Goal: Information Seeking & Learning: Learn about a topic

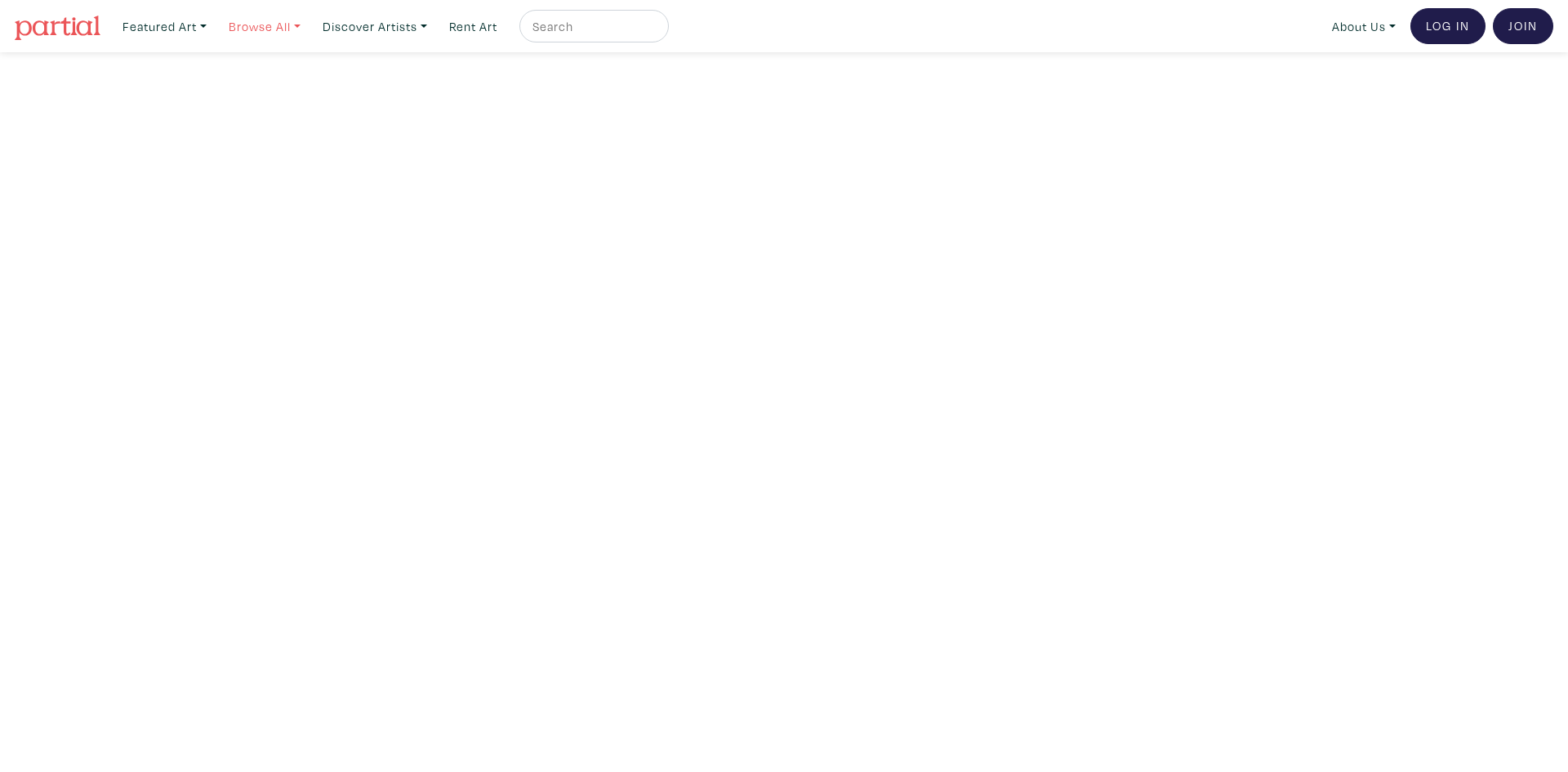
click at [302, 24] on link "Browse All" at bounding box center [264, 27] width 87 height 34
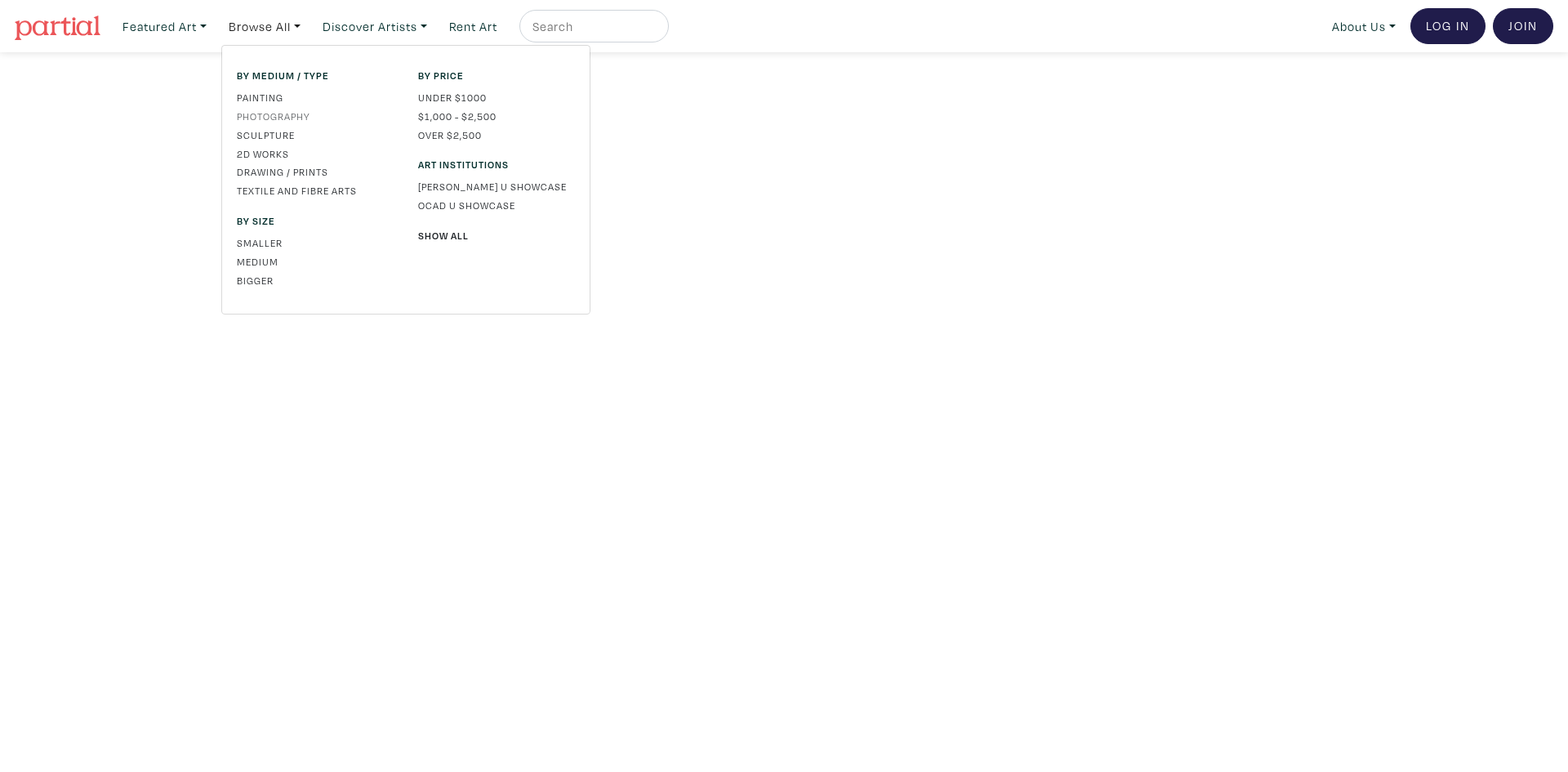
click at [284, 114] on link "Photography" at bounding box center [315, 115] width 156 height 14
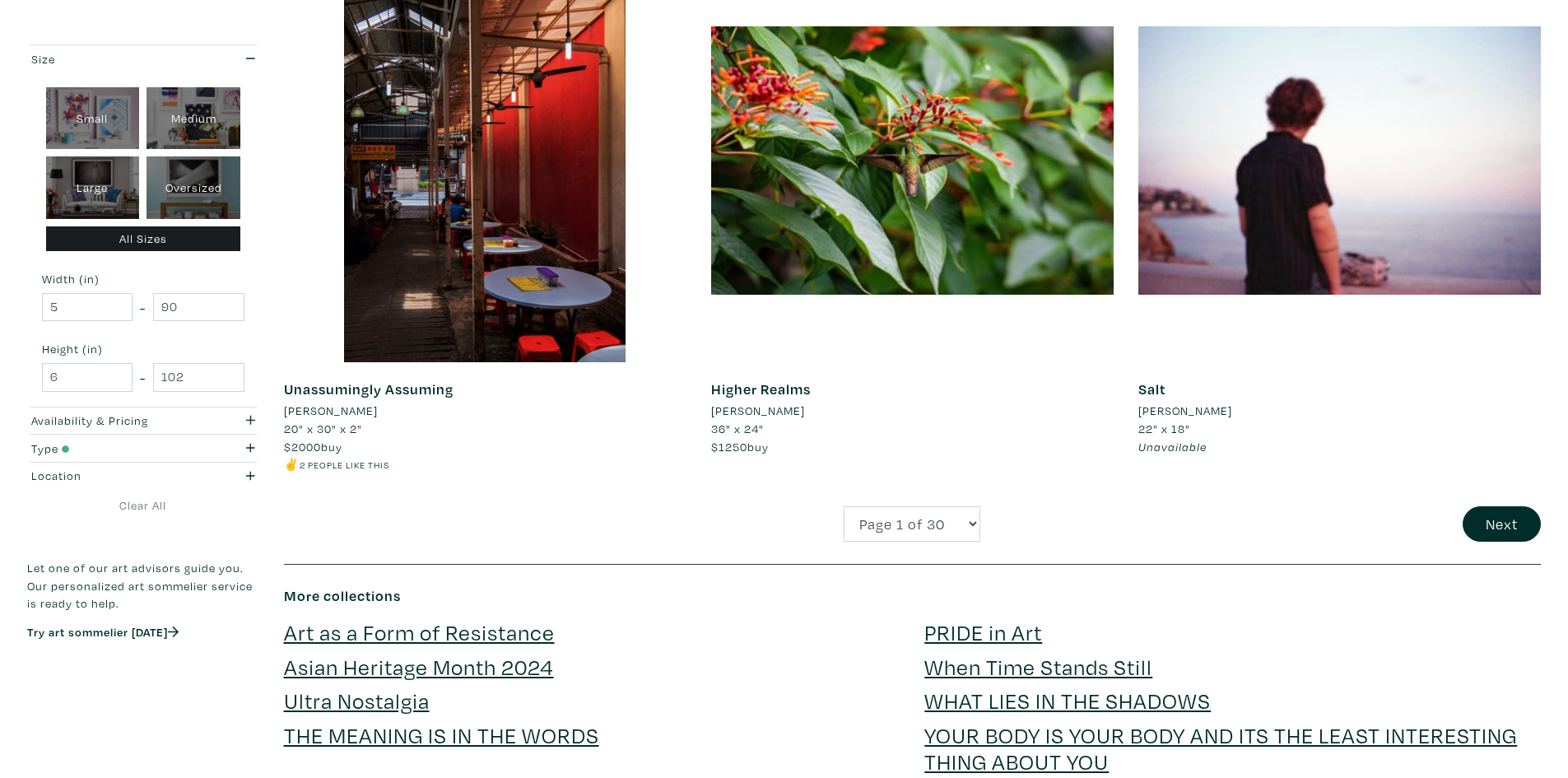
scroll to position [4116, 0]
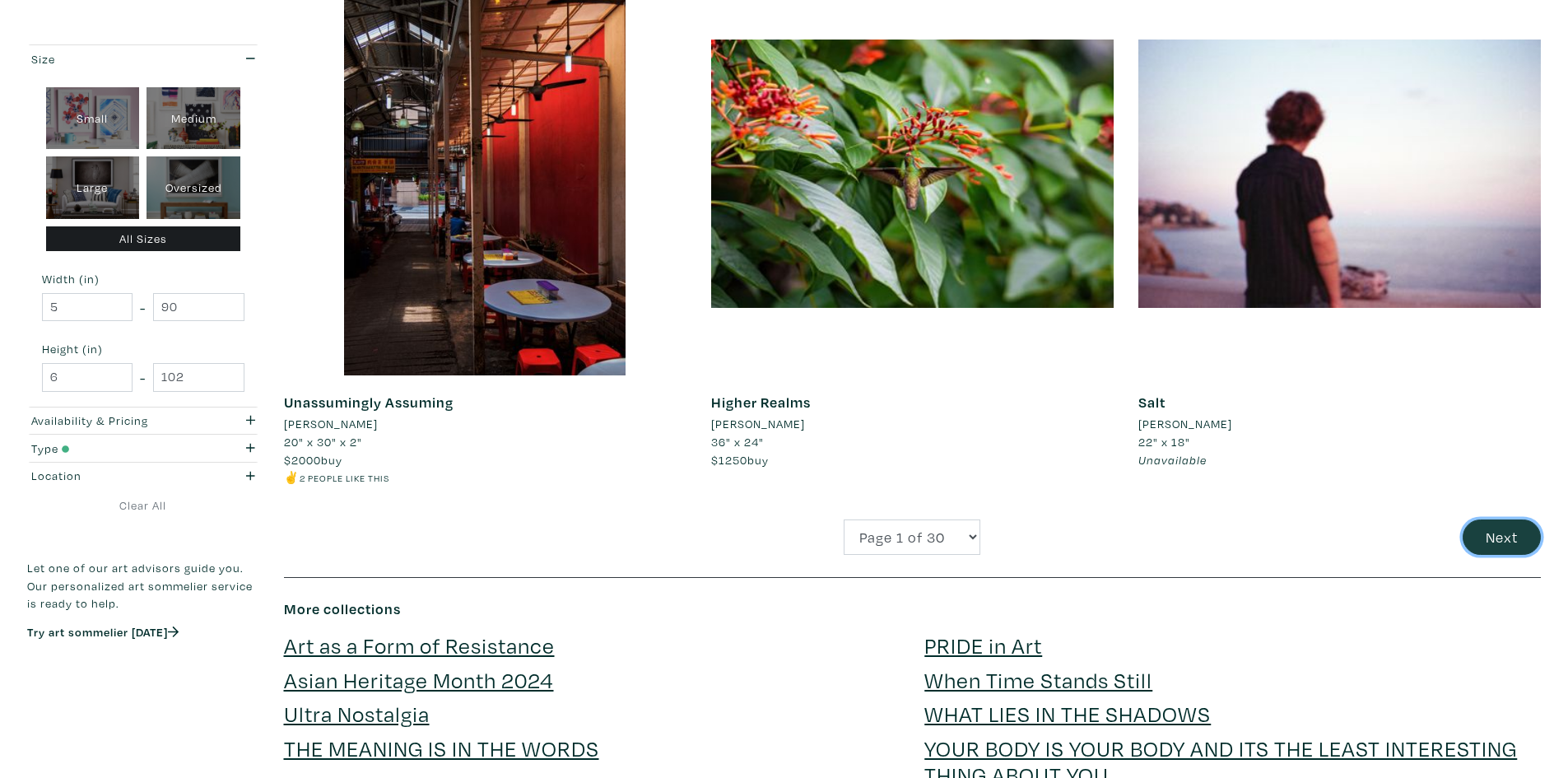
click at [1474, 530] on button "Next" at bounding box center [1502, 537] width 78 height 36
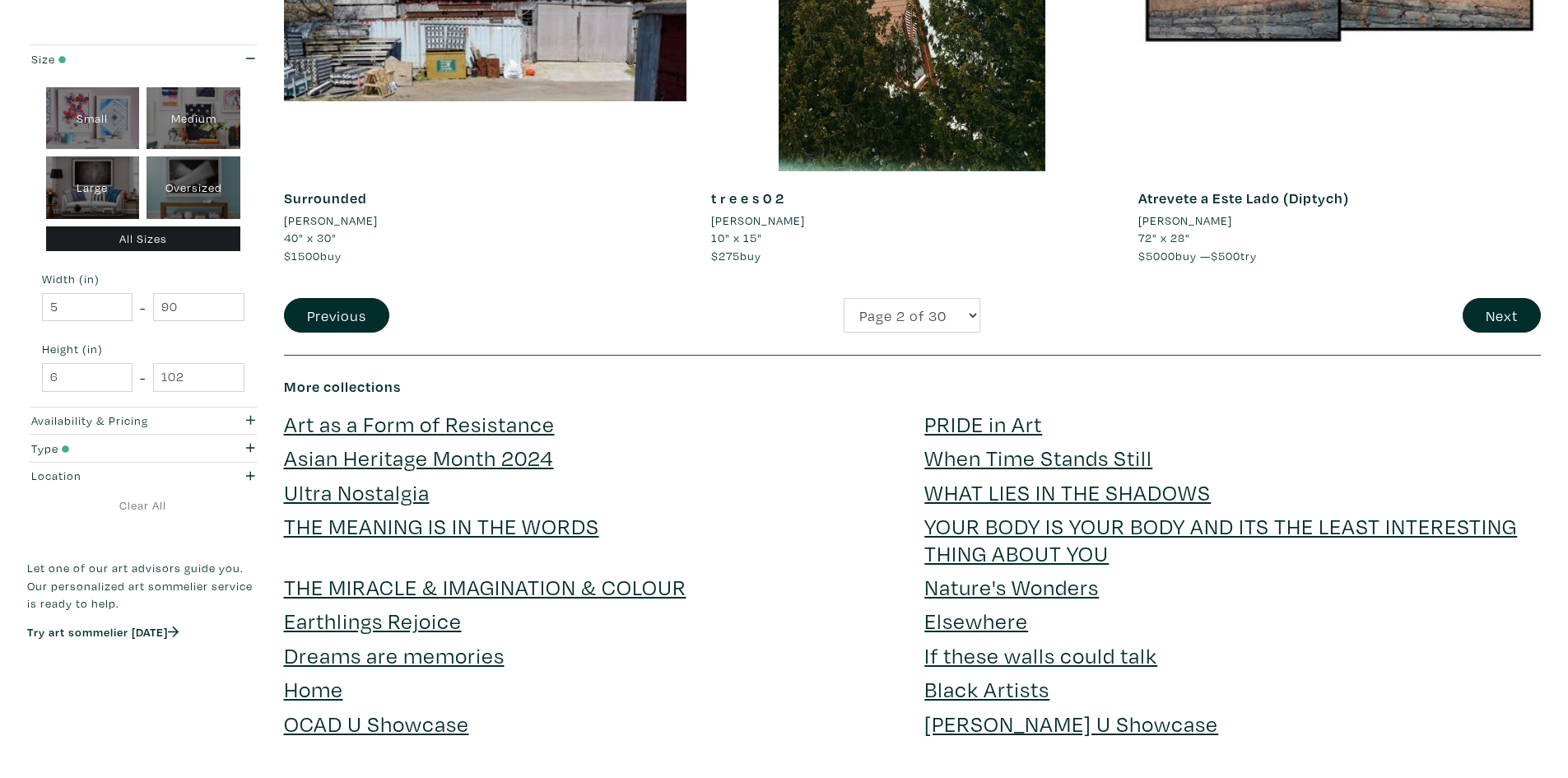
scroll to position [4445, 0]
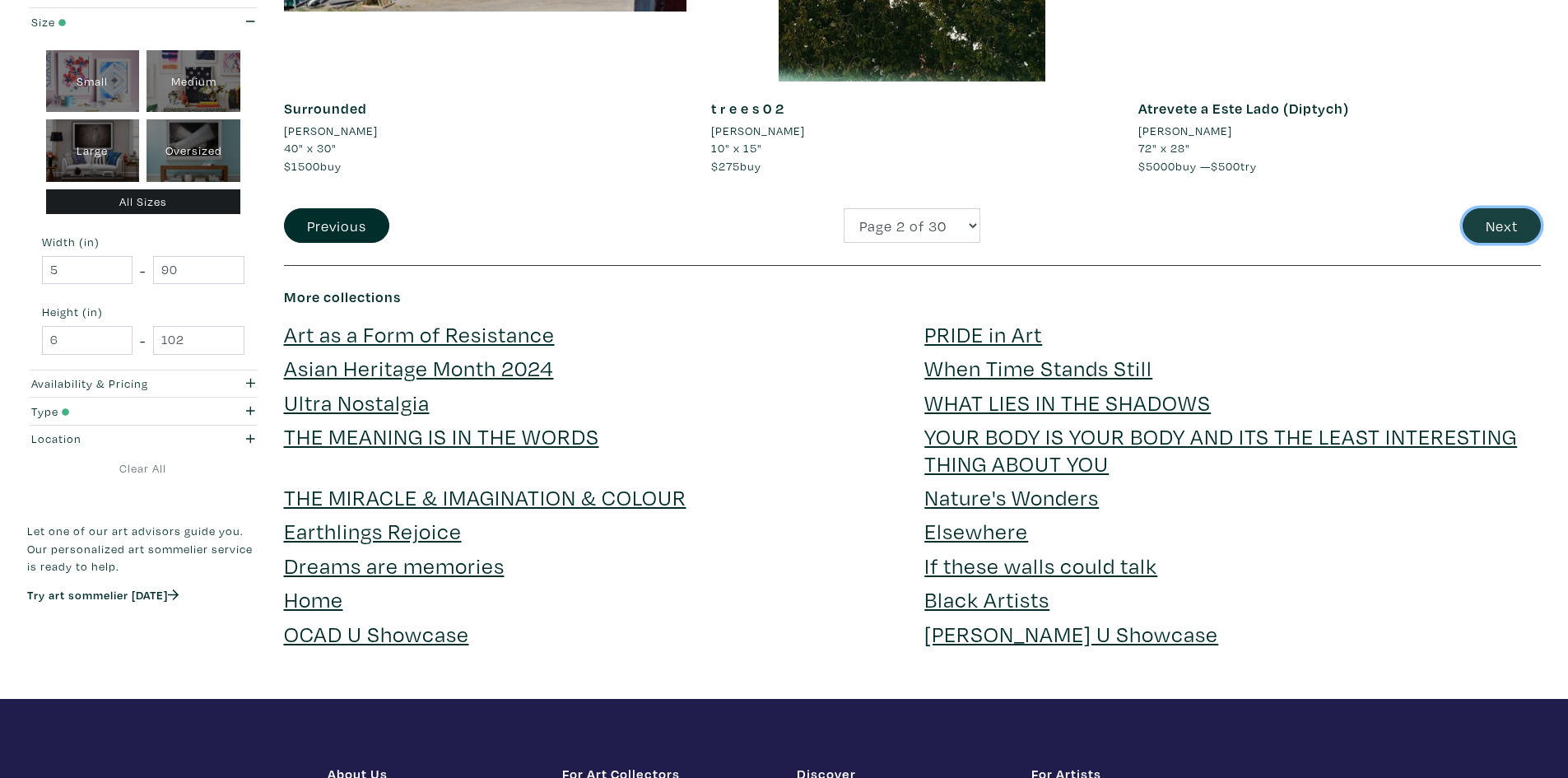
click at [1507, 208] on button "Next" at bounding box center [1502, 226] width 78 height 36
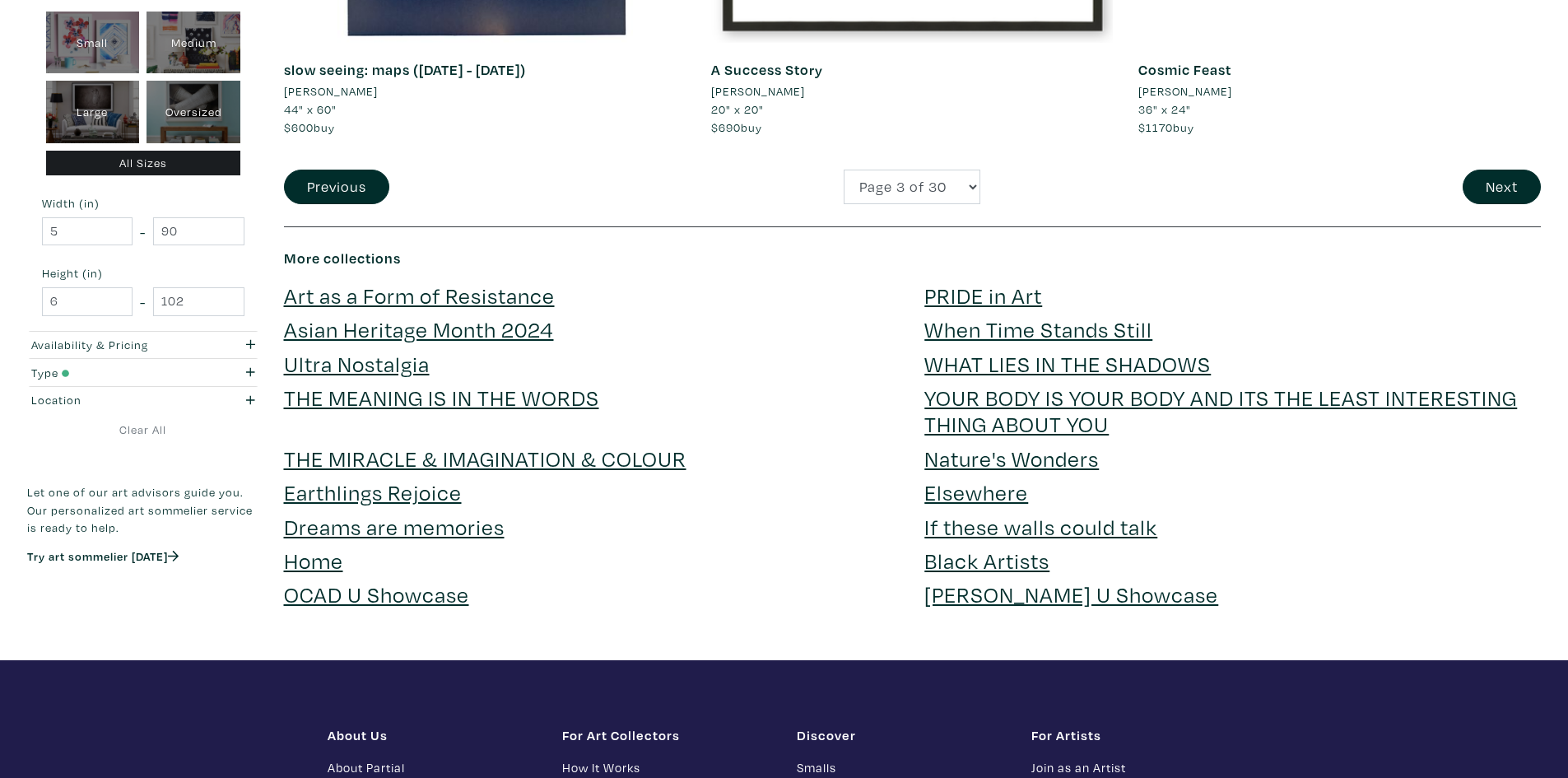
scroll to position [4198, 0]
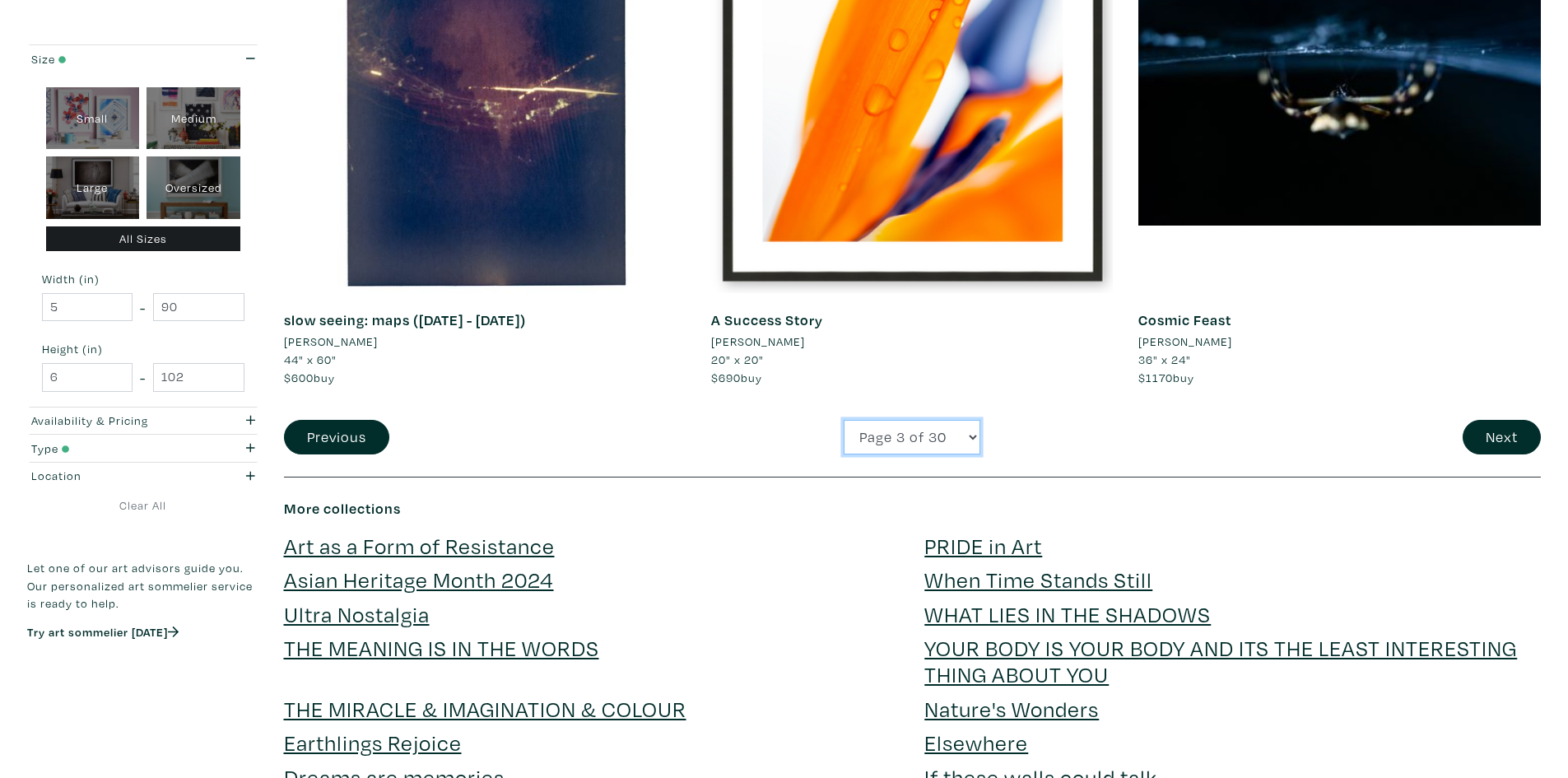
click at [972, 432] on select "Page 1 of 30 Page 2 of 30 Page 3 of 30 Page 4 of 30 Page 5 of 30 Page 6 of 30 P…" at bounding box center [912, 437] width 136 height 36
click at [1484, 428] on button "Next" at bounding box center [1502, 437] width 78 height 36
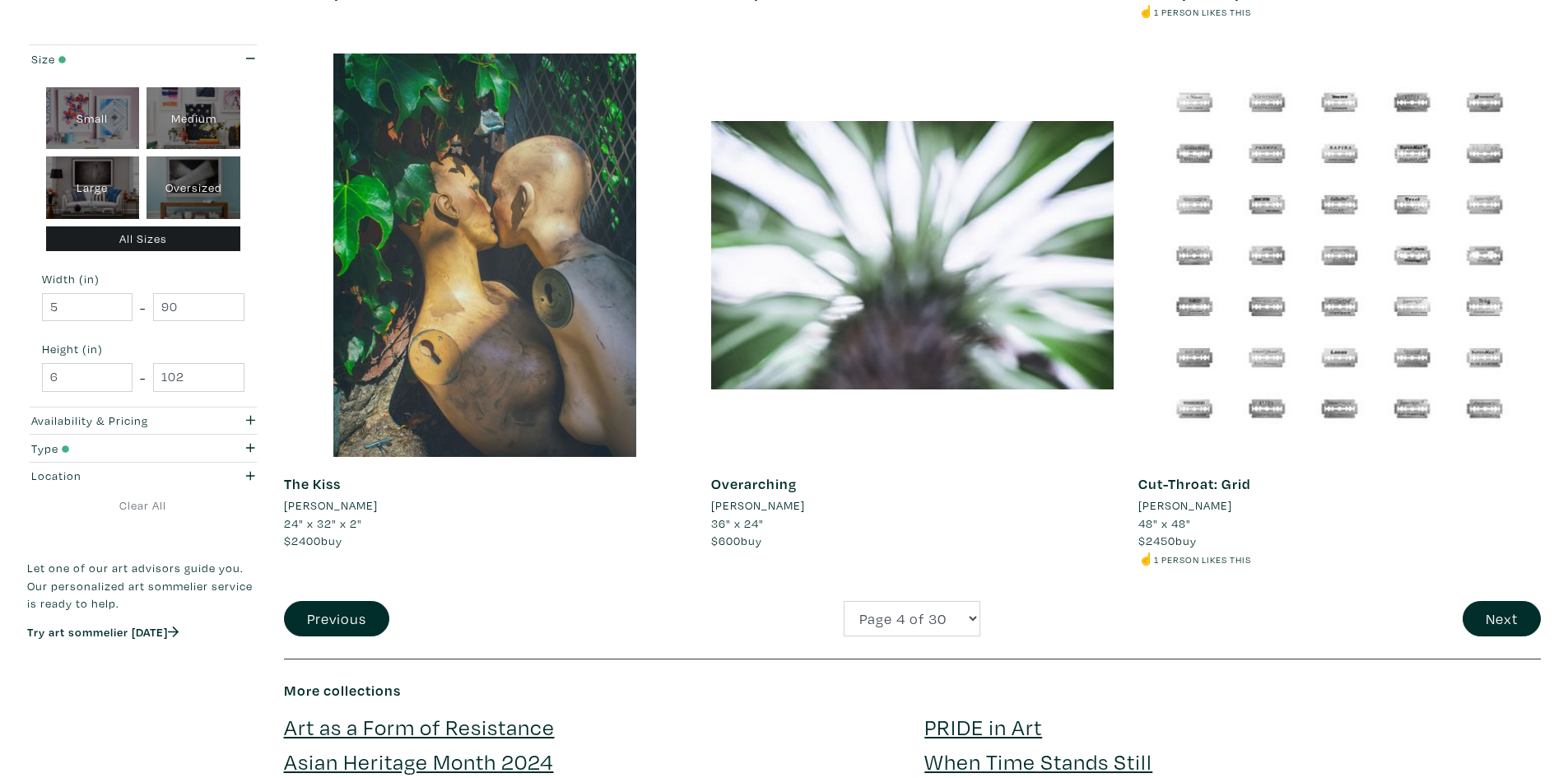
scroll to position [4116, 0]
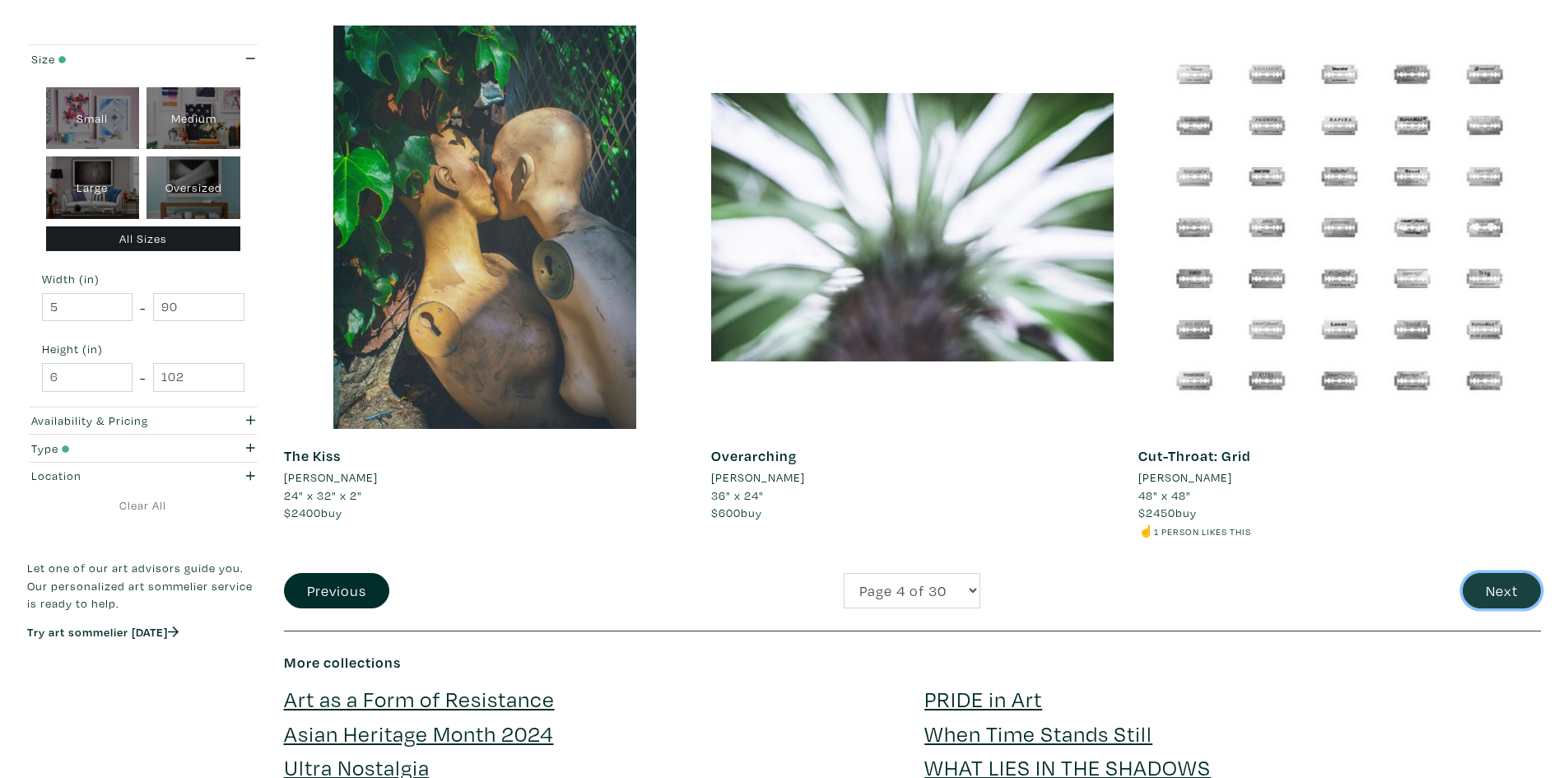
click at [1508, 573] on button "Next" at bounding box center [1502, 591] width 78 height 36
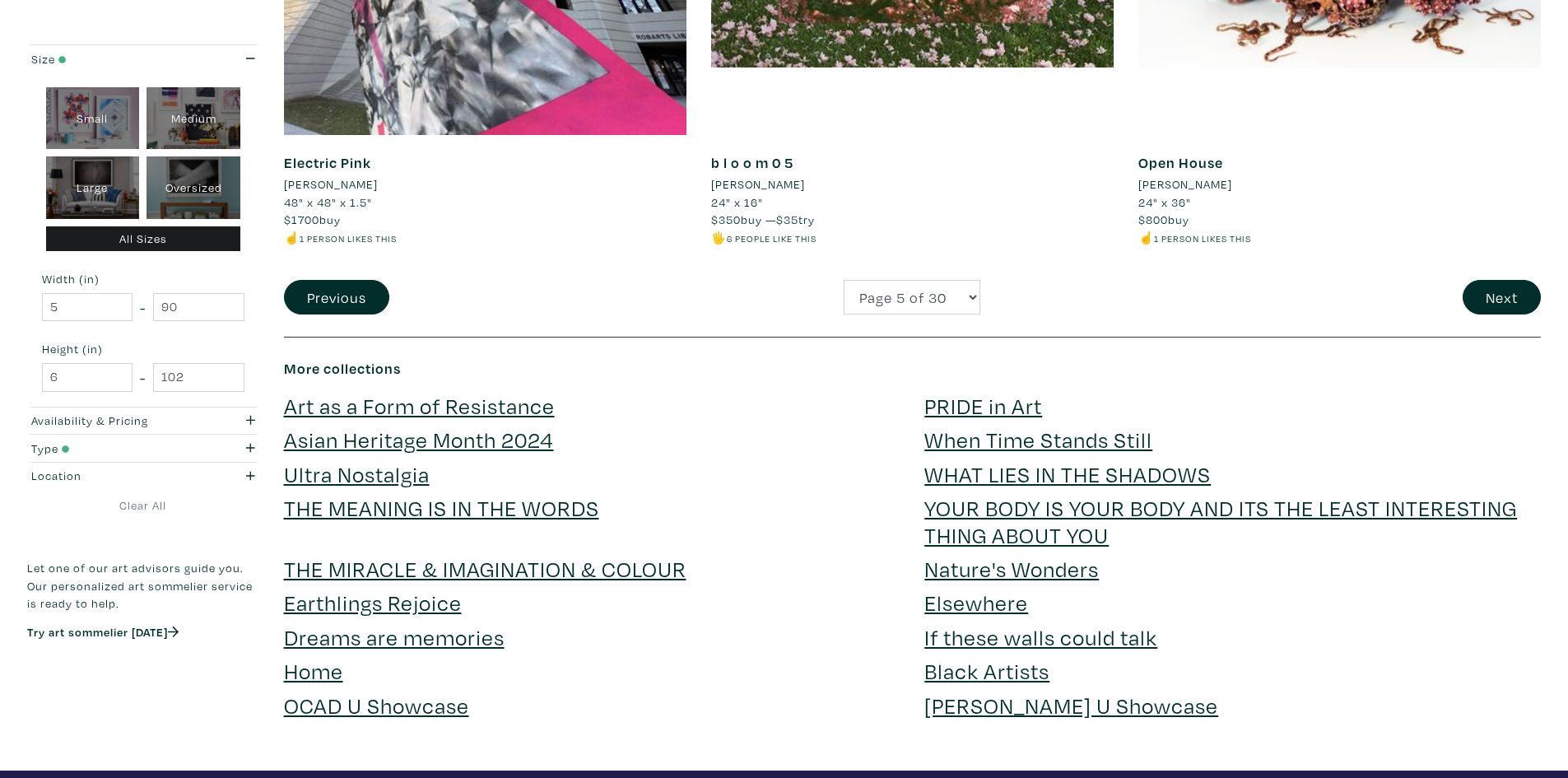
scroll to position [4610, 0]
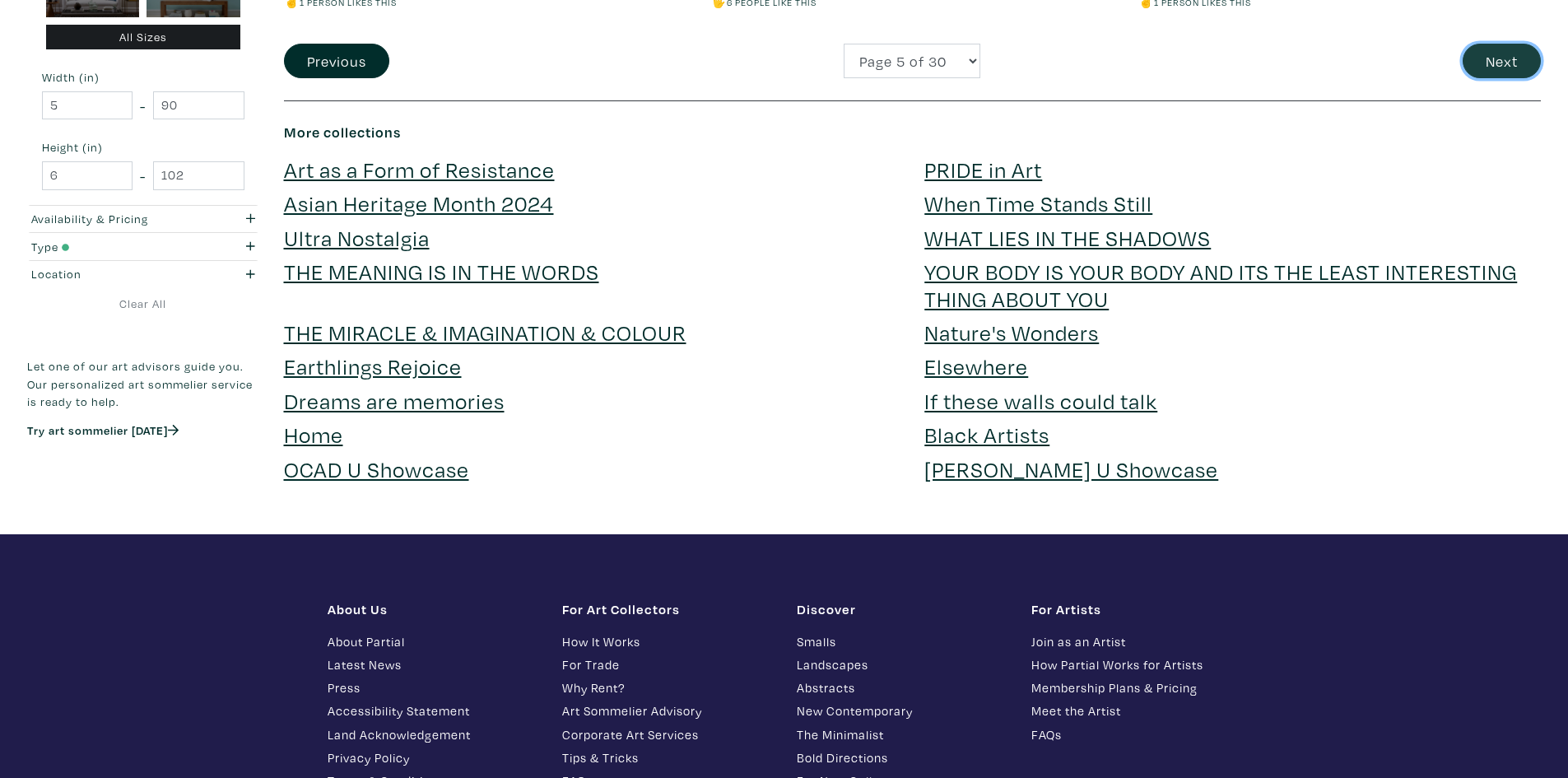
click at [1507, 64] on button "Next" at bounding box center [1502, 61] width 78 height 36
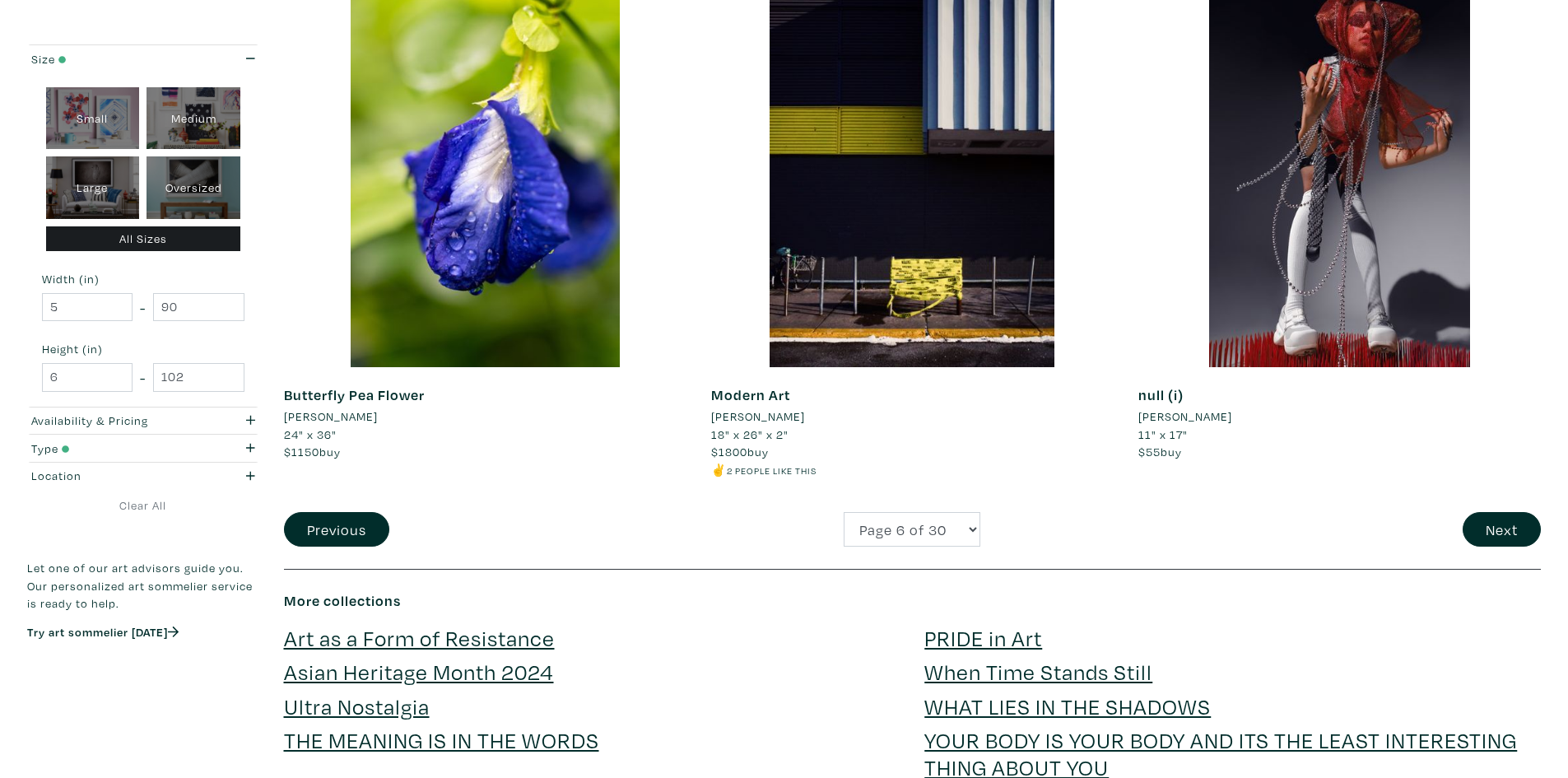
scroll to position [4363, 0]
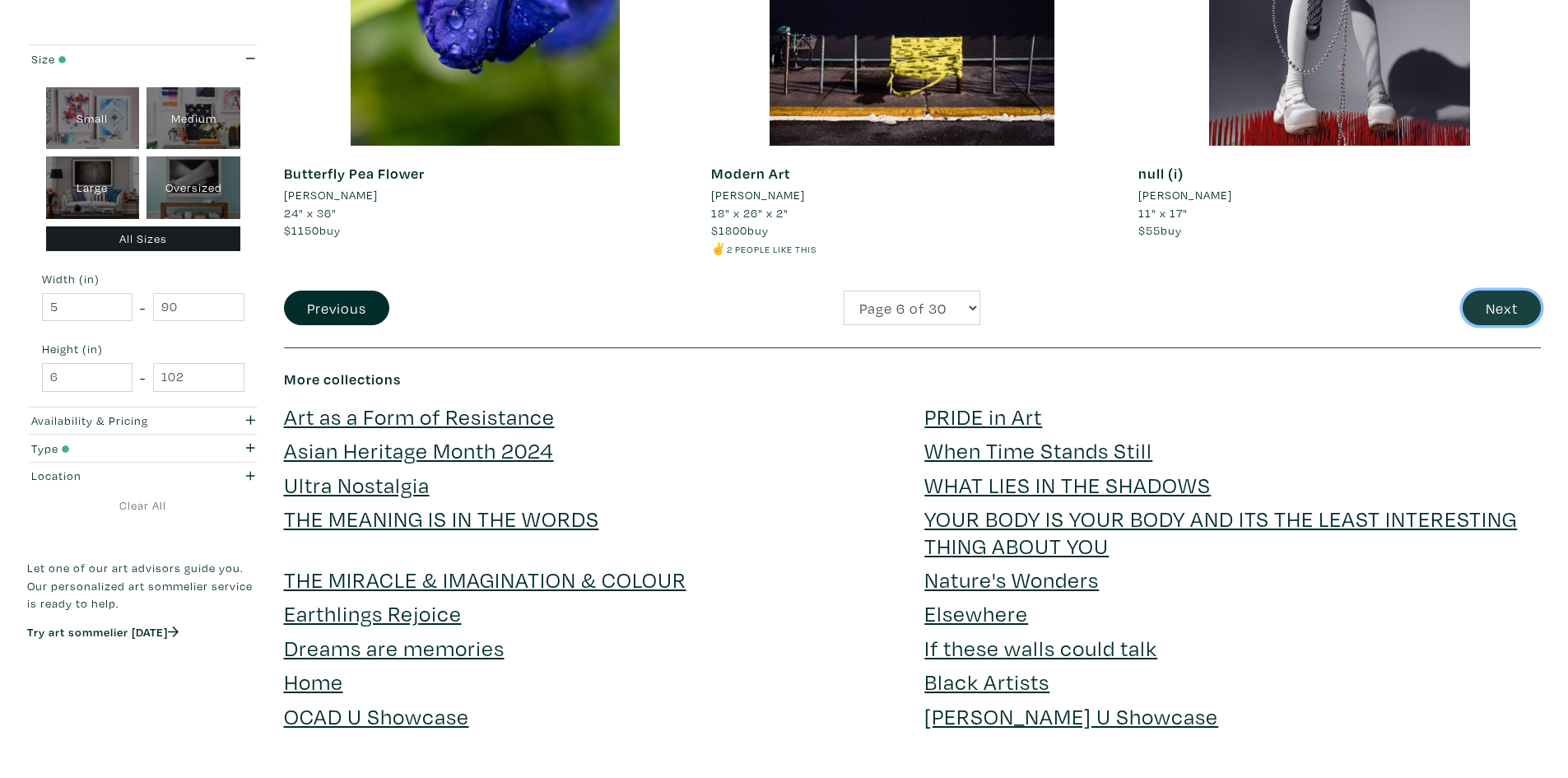
click at [1496, 301] on button "Next" at bounding box center [1502, 308] width 78 height 36
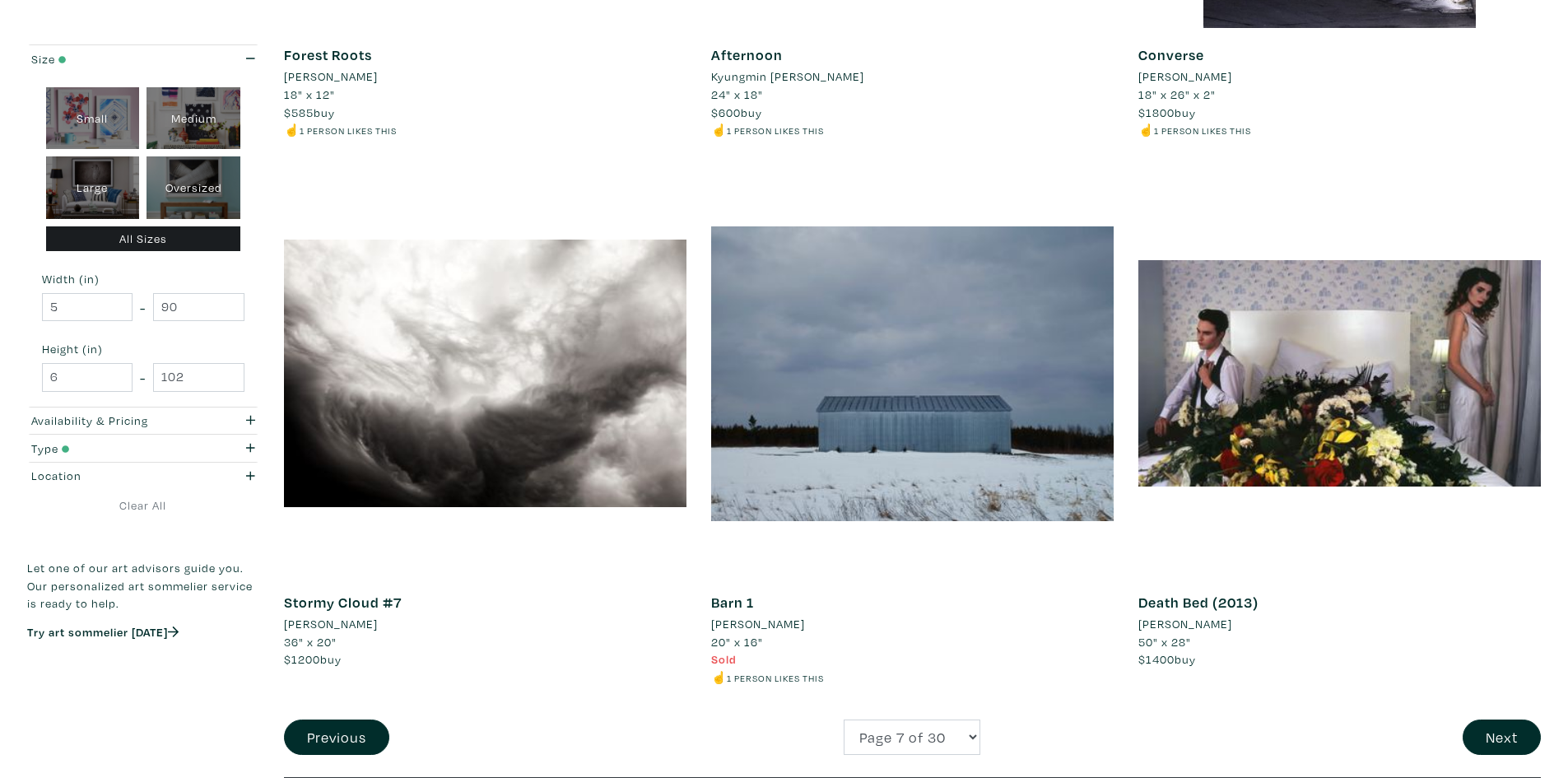
scroll to position [3951, 0]
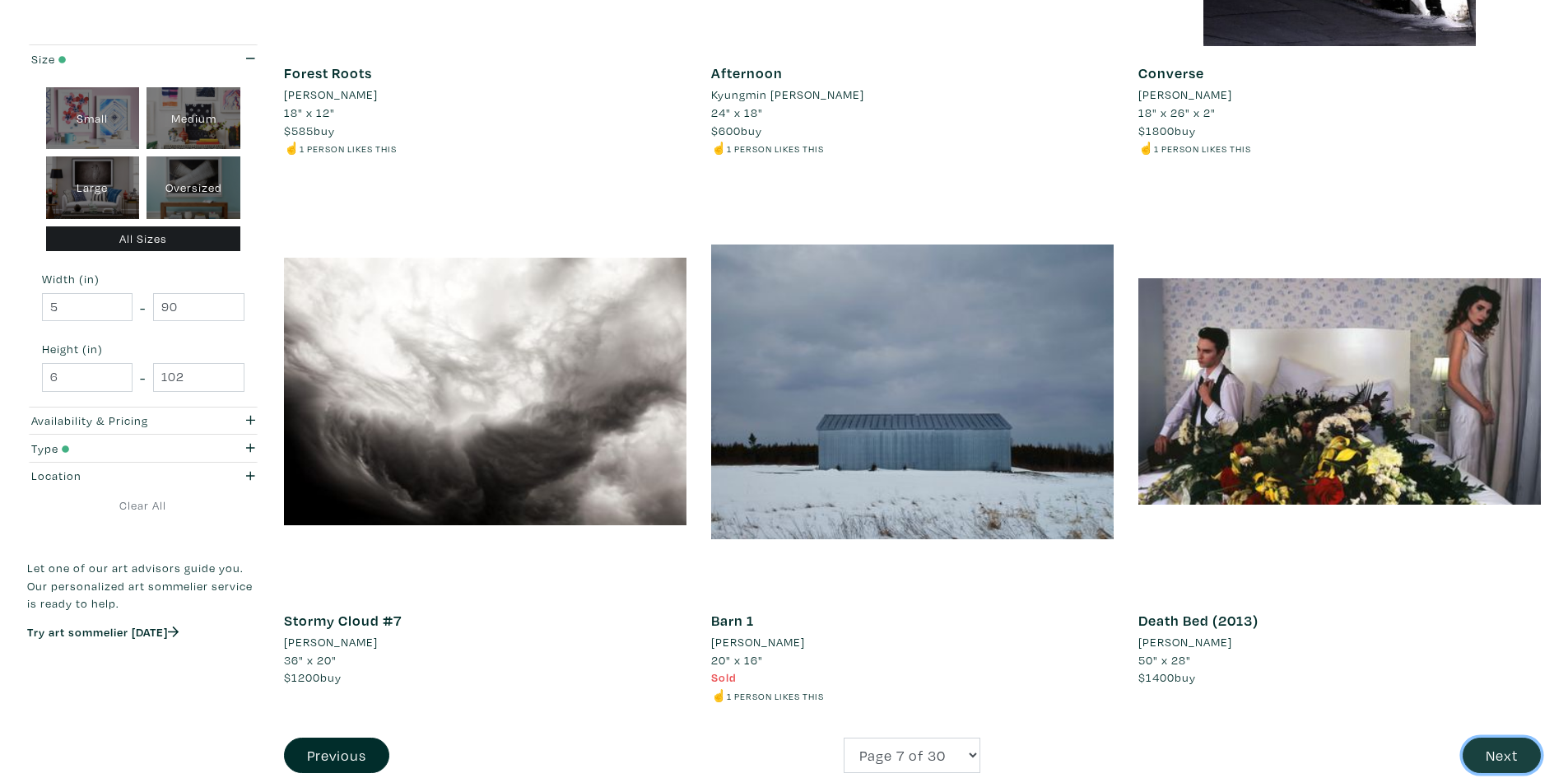
click at [1509, 737] on button "Next" at bounding box center [1502, 755] width 78 height 36
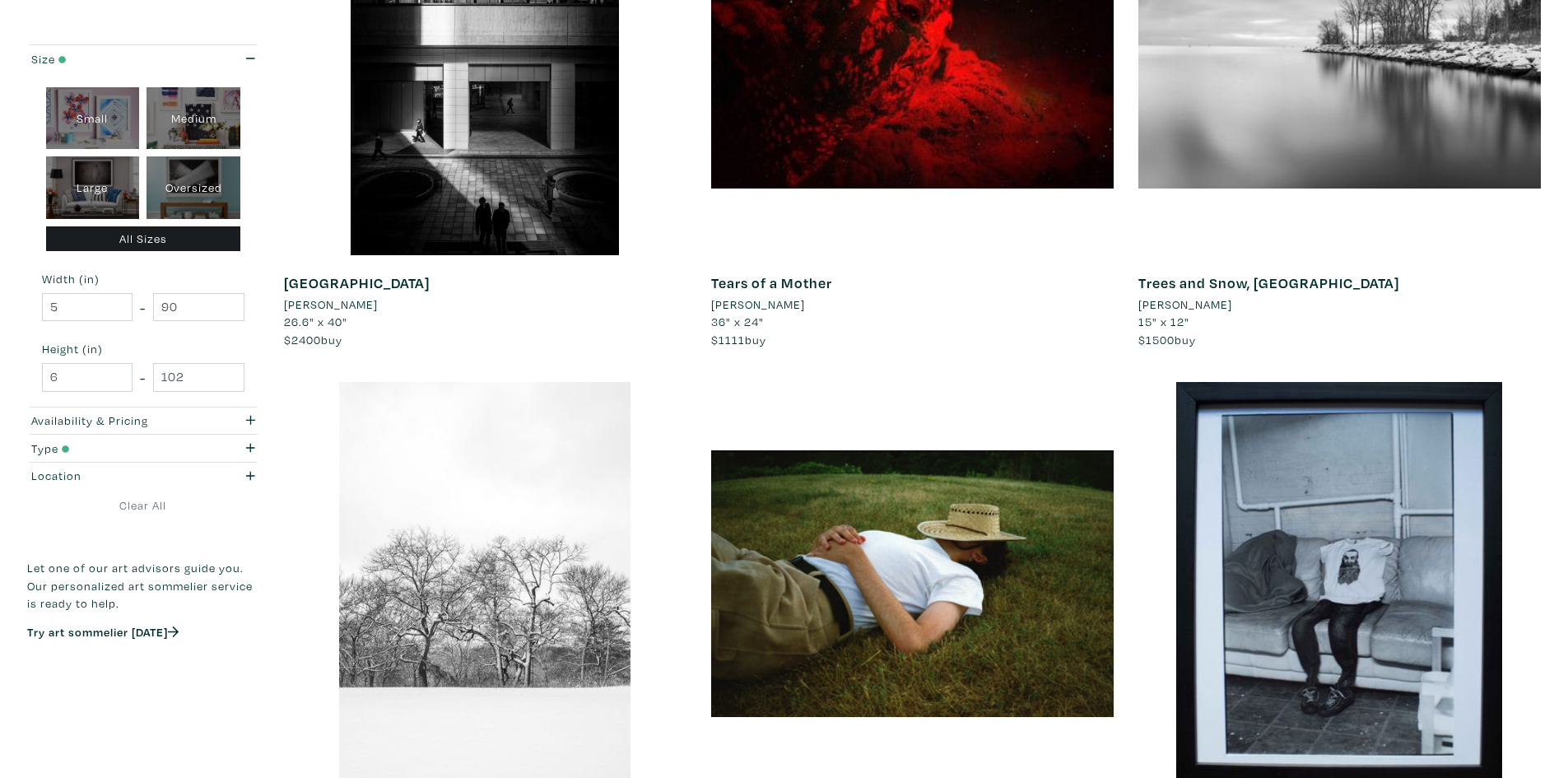
scroll to position [3951, 0]
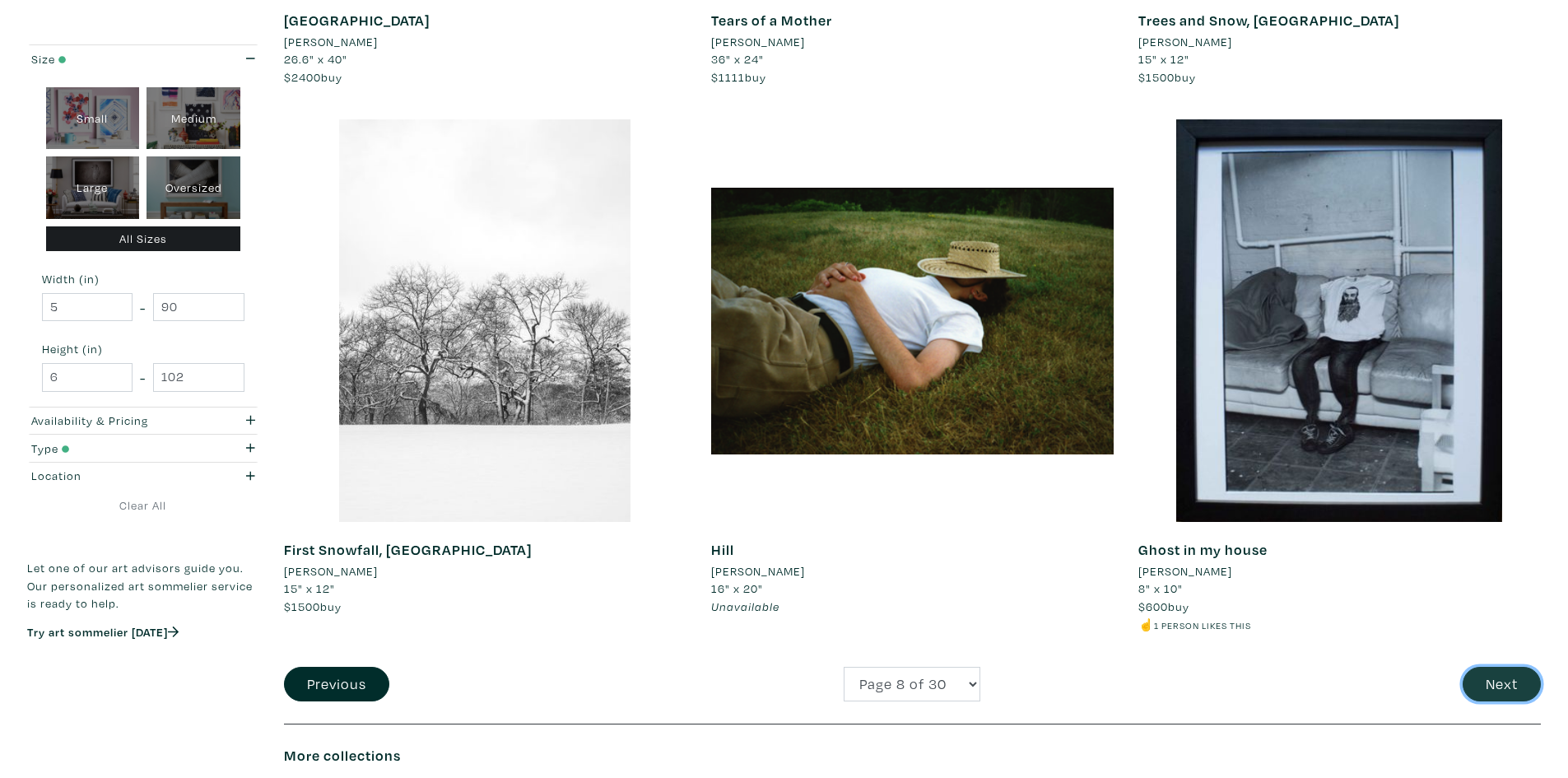
click at [1480, 682] on button "Next" at bounding box center [1502, 685] width 78 height 36
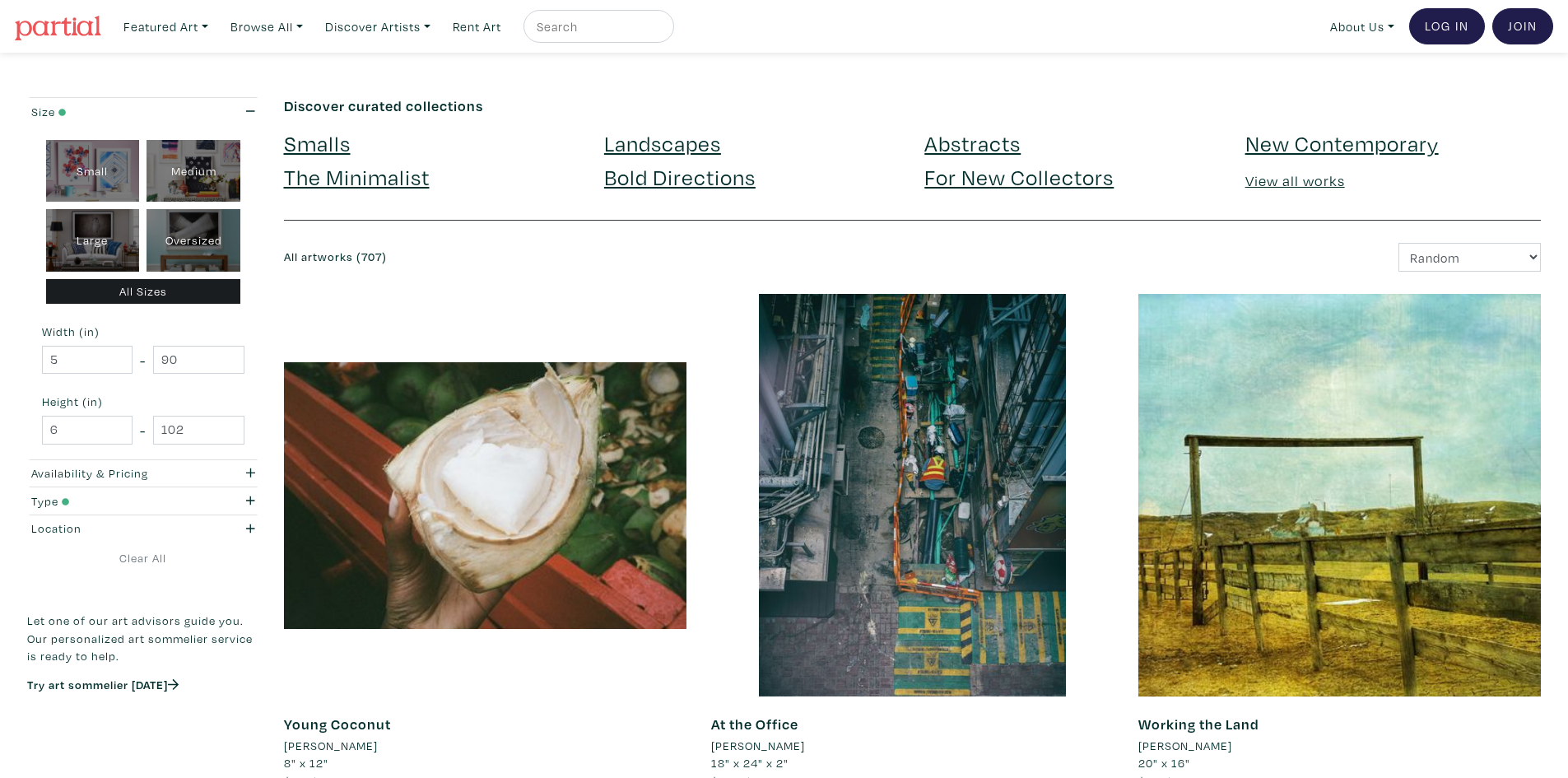
click at [330, 140] on link "Smalls" at bounding box center [317, 143] width 67 height 29
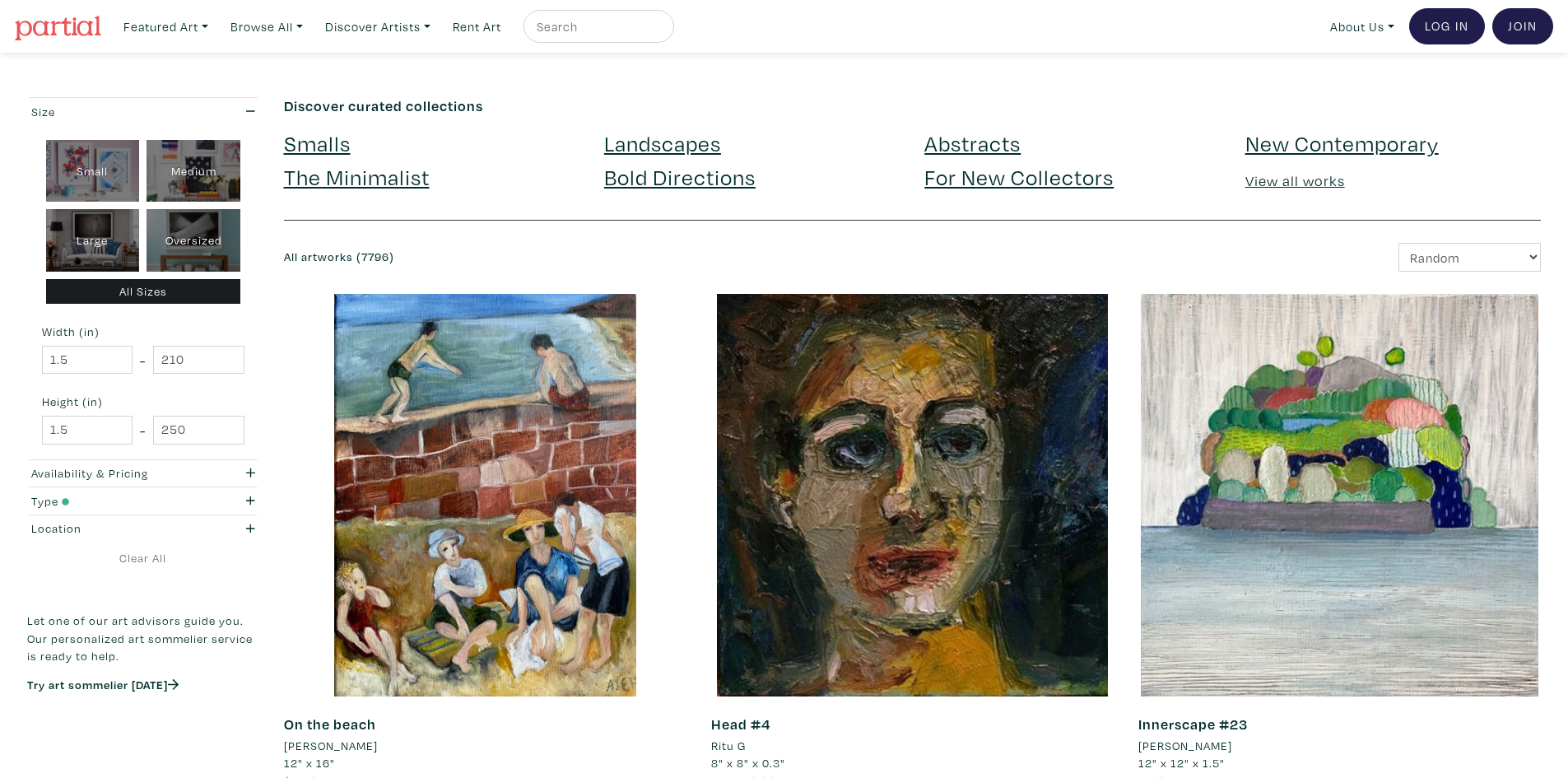
click at [625, 143] on link "Landscapes" at bounding box center [663, 143] width 117 height 29
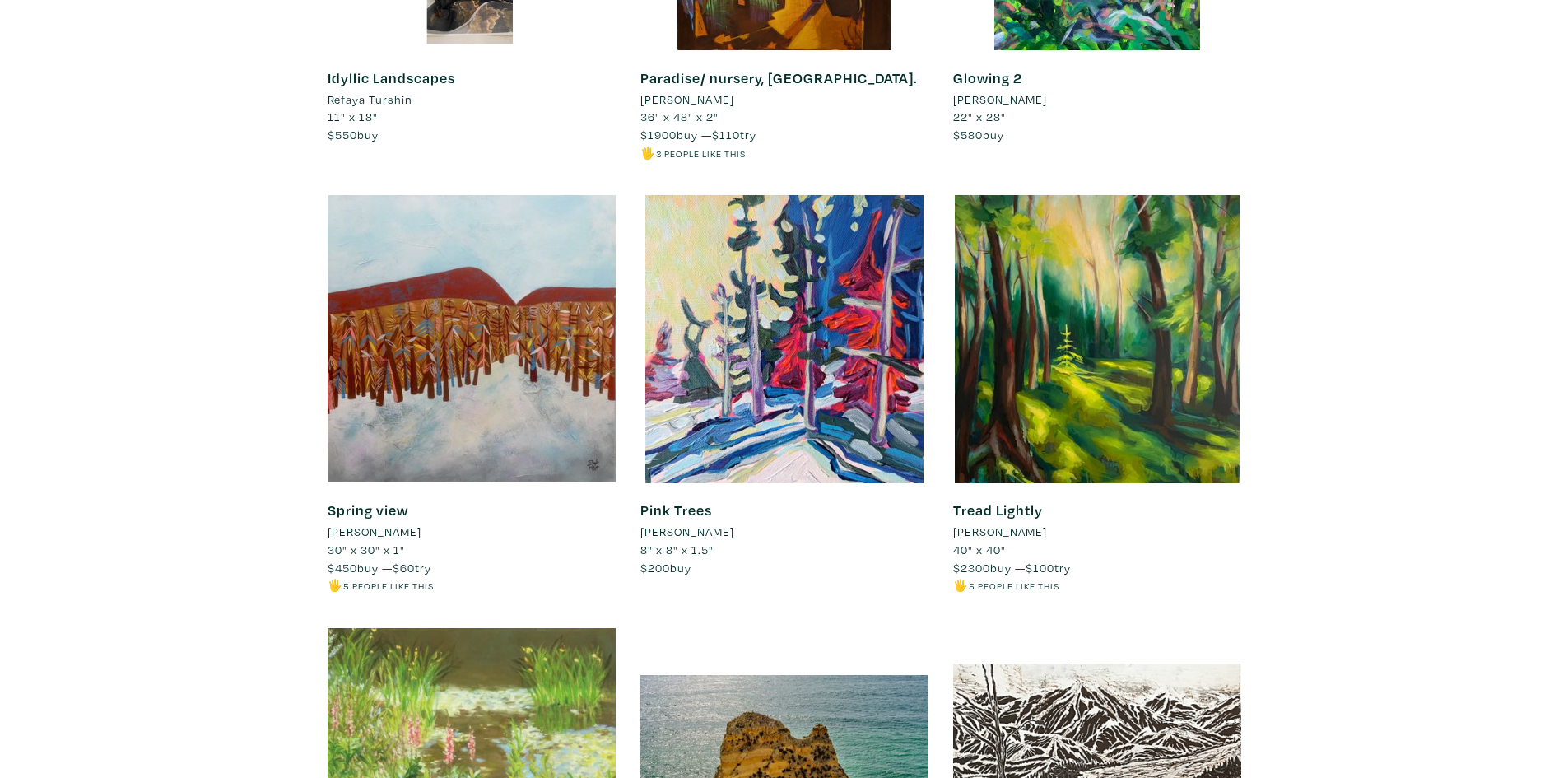
scroll to position [7161, 0]
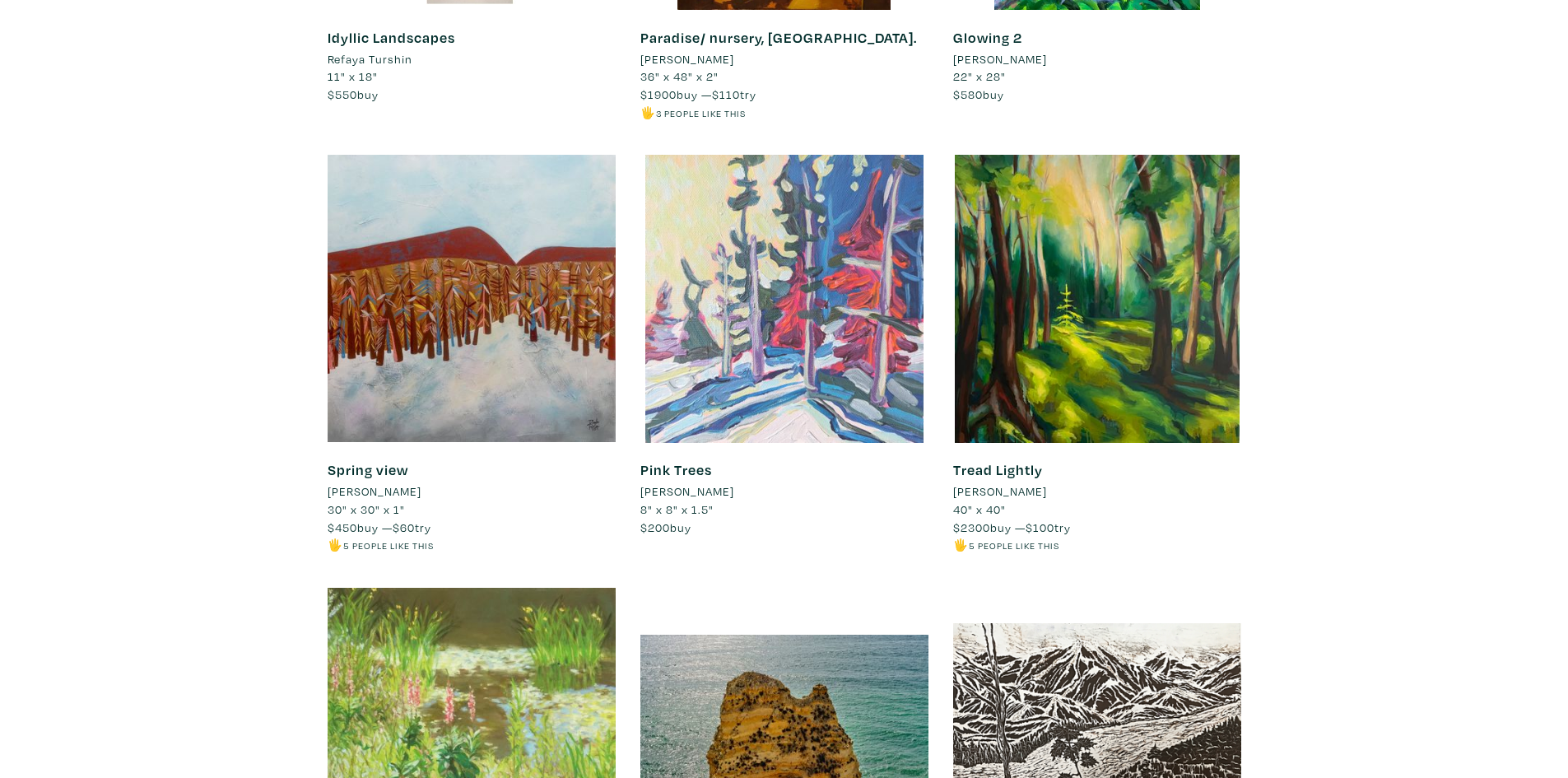
click at [774, 276] on div at bounding box center [785, 299] width 288 height 288
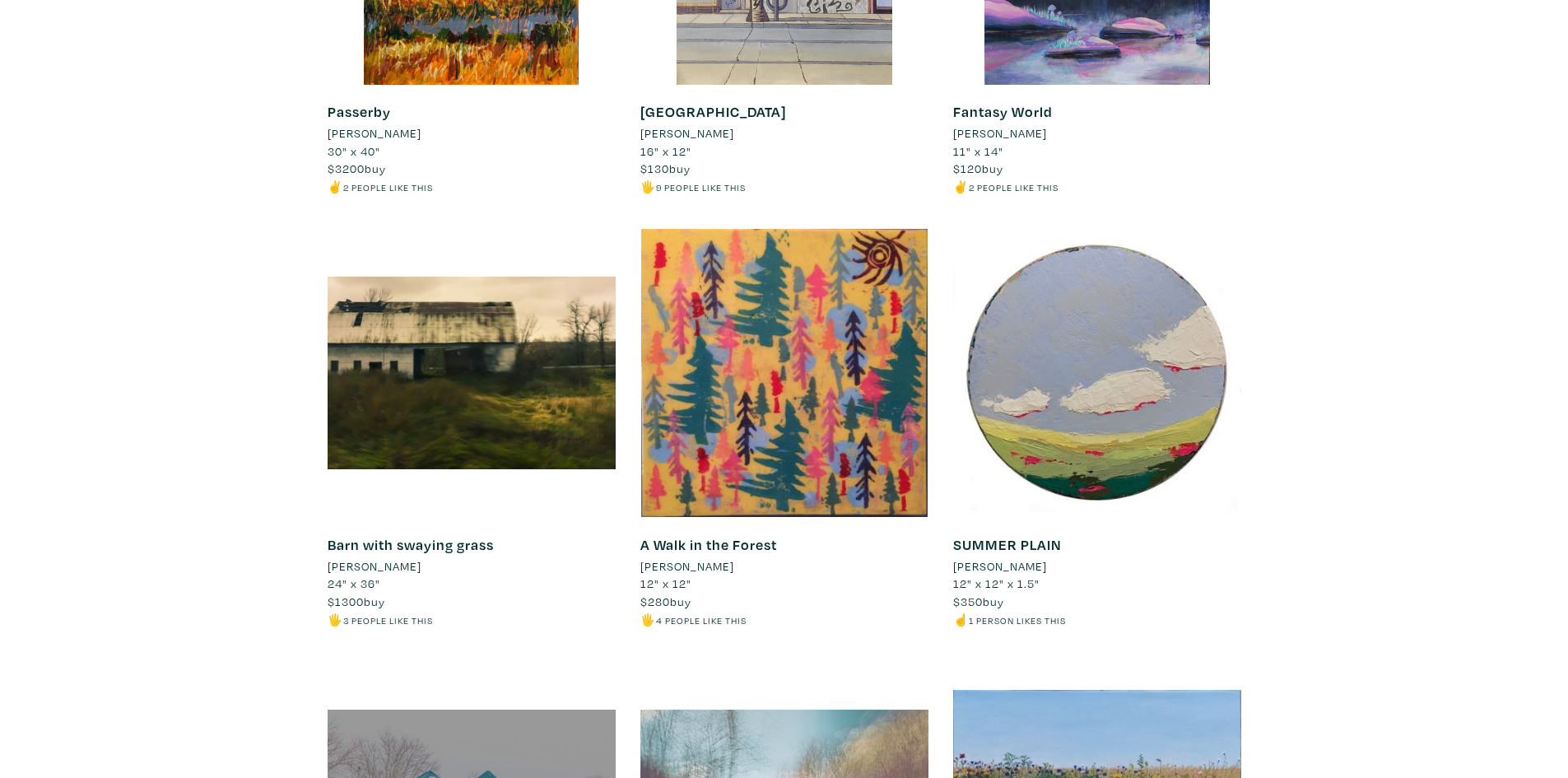
scroll to position [10207, 0]
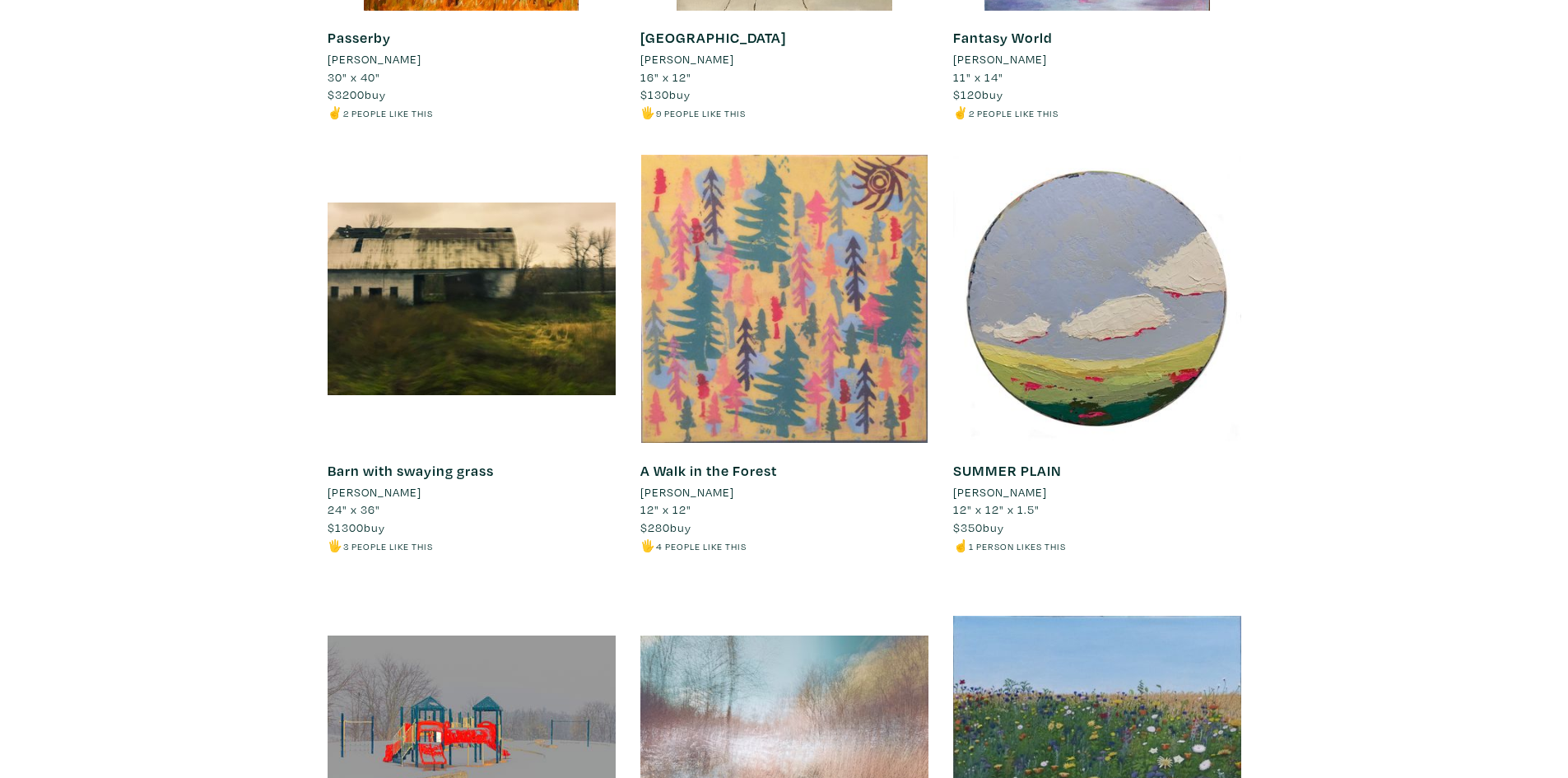
click at [730, 255] on div at bounding box center [785, 299] width 288 height 288
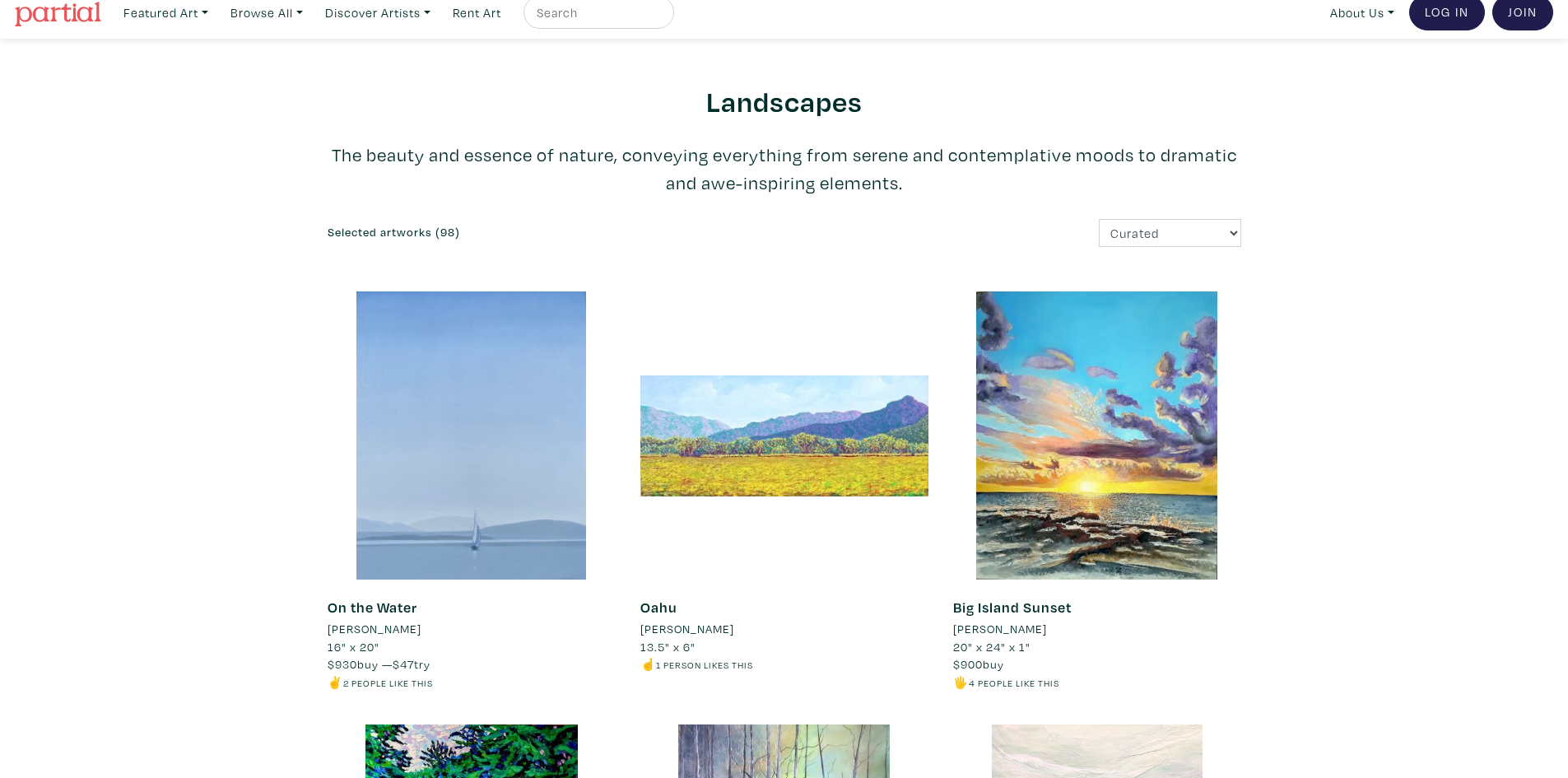
scroll to position [0, 0]
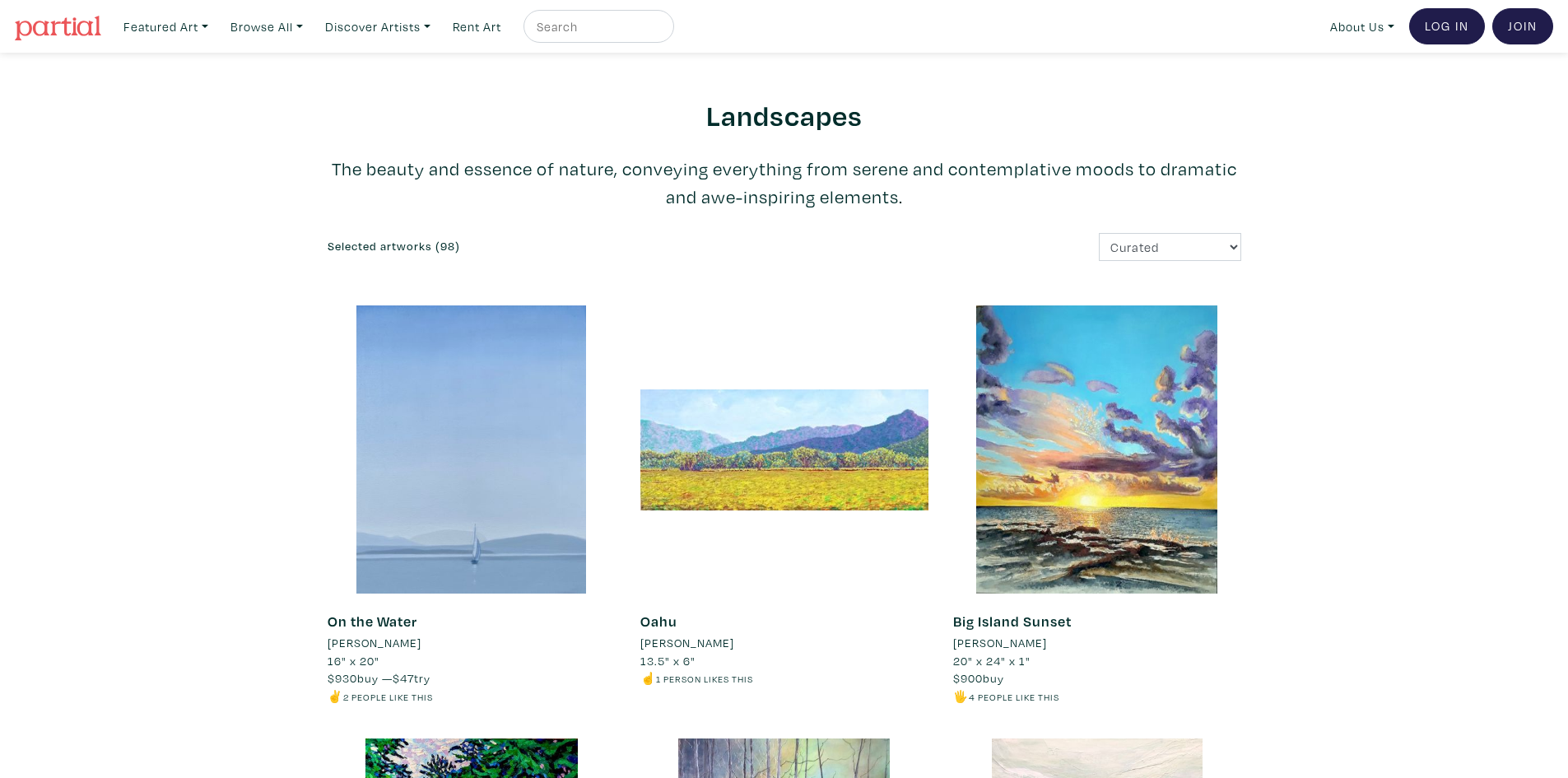
click at [570, 25] on input "text" at bounding box center [597, 26] width 124 height 20
type input "flowers"
click at [662, 31] on button "submit" at bounding box center [662, 31] width 0 height 0
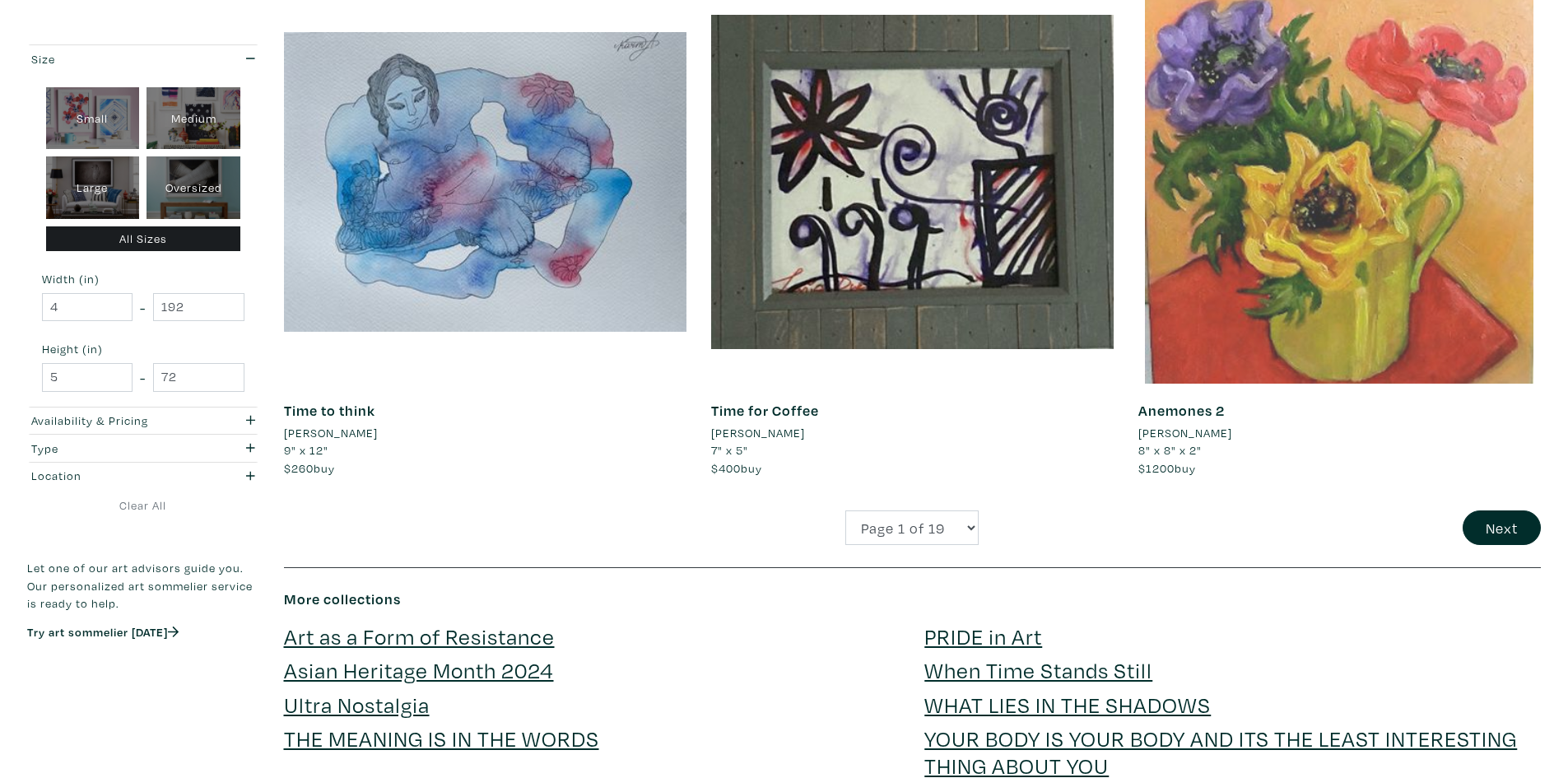
scroll to position [4281, 0]
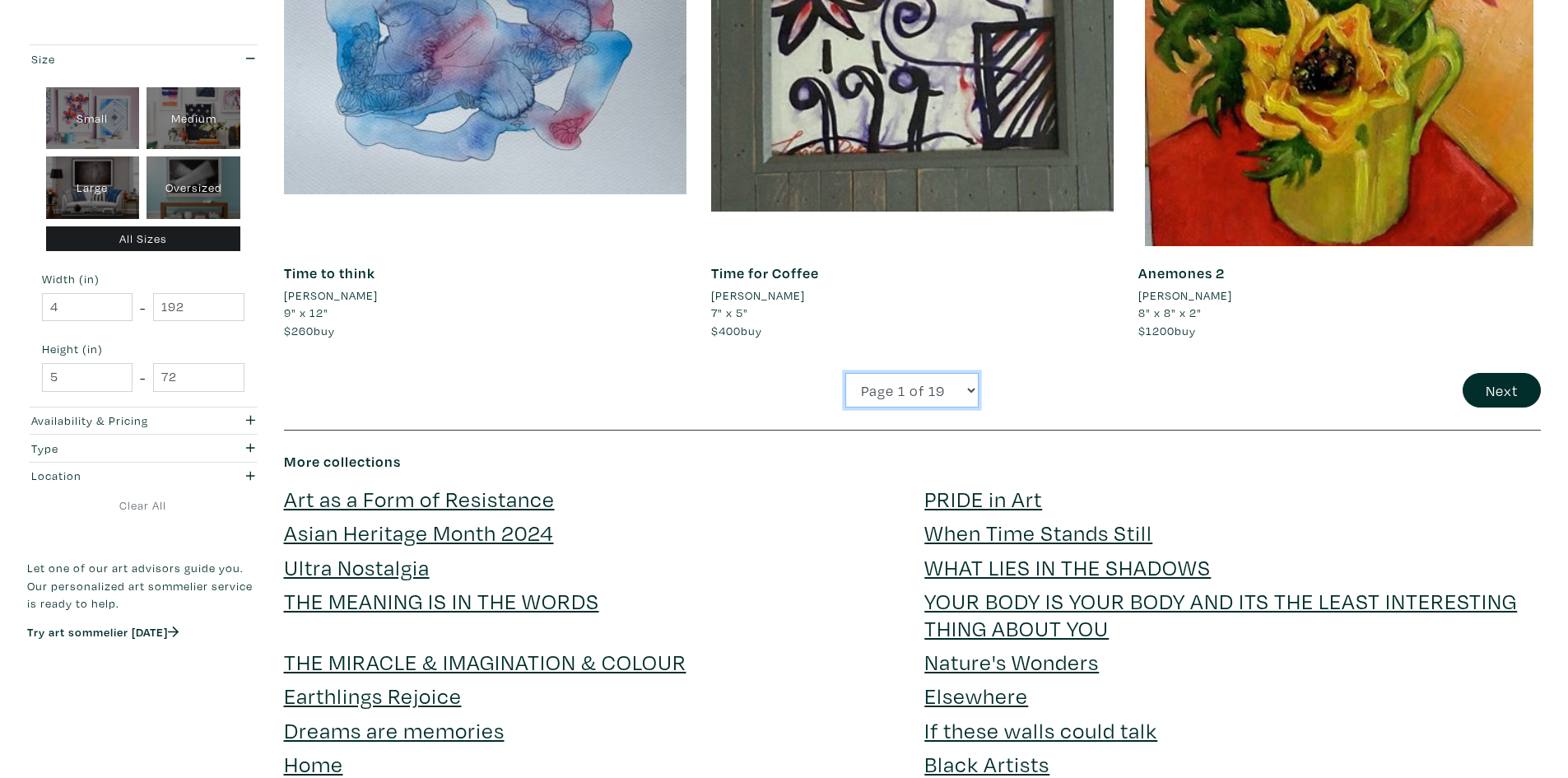
click at [970, 384] on select "Page 1 of 19 Page 2 of 19 Page 3 of 19 Page 4 of 19 Page 5 of 19 Page 6 of 19 P…" at bounding box center [912, 391] width 133 height 36
click at [1505, 395] on button "Next" at bounding box center [1502, 391] width 78 height 36
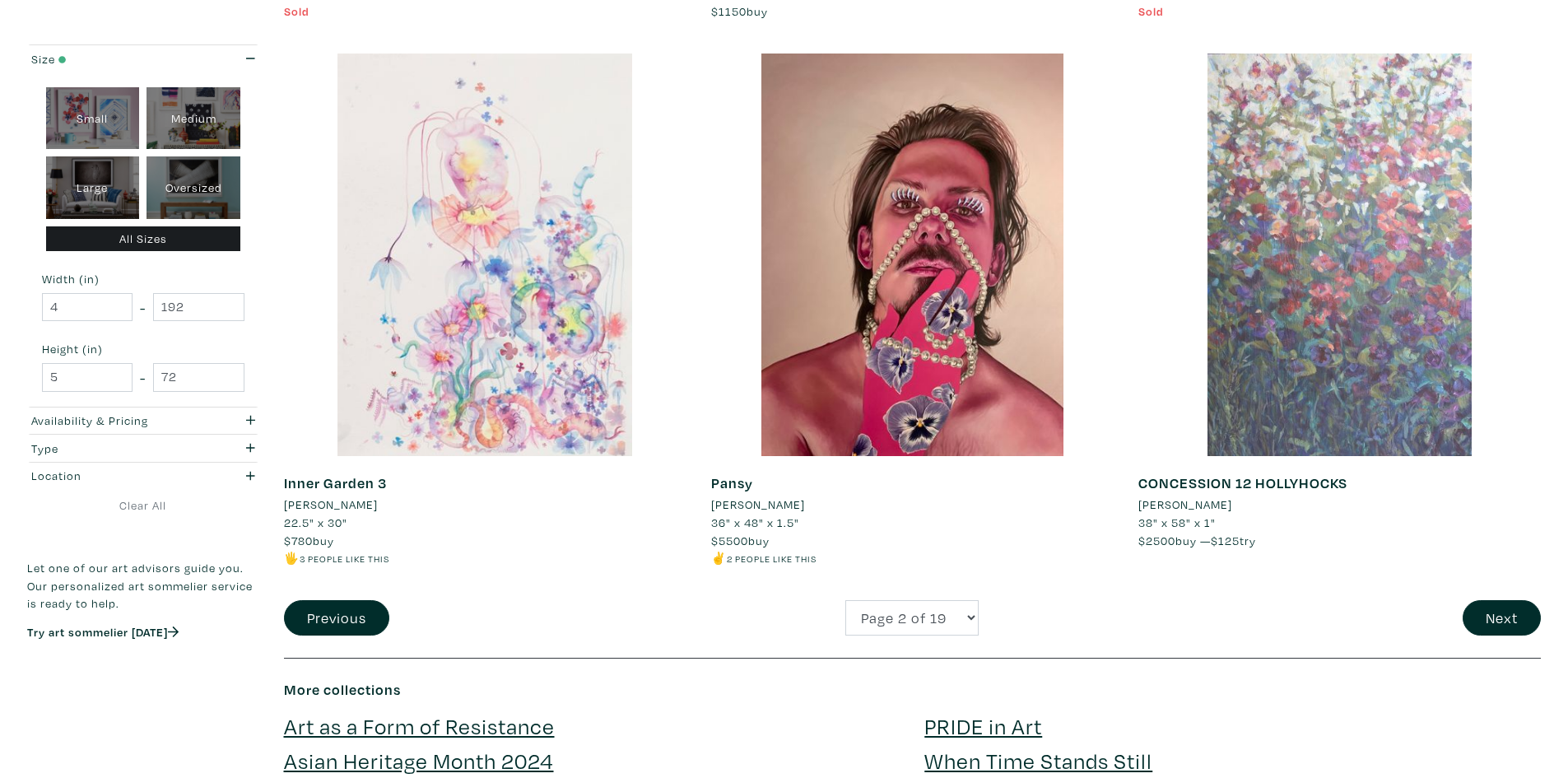
scroll to position [4033, 0]
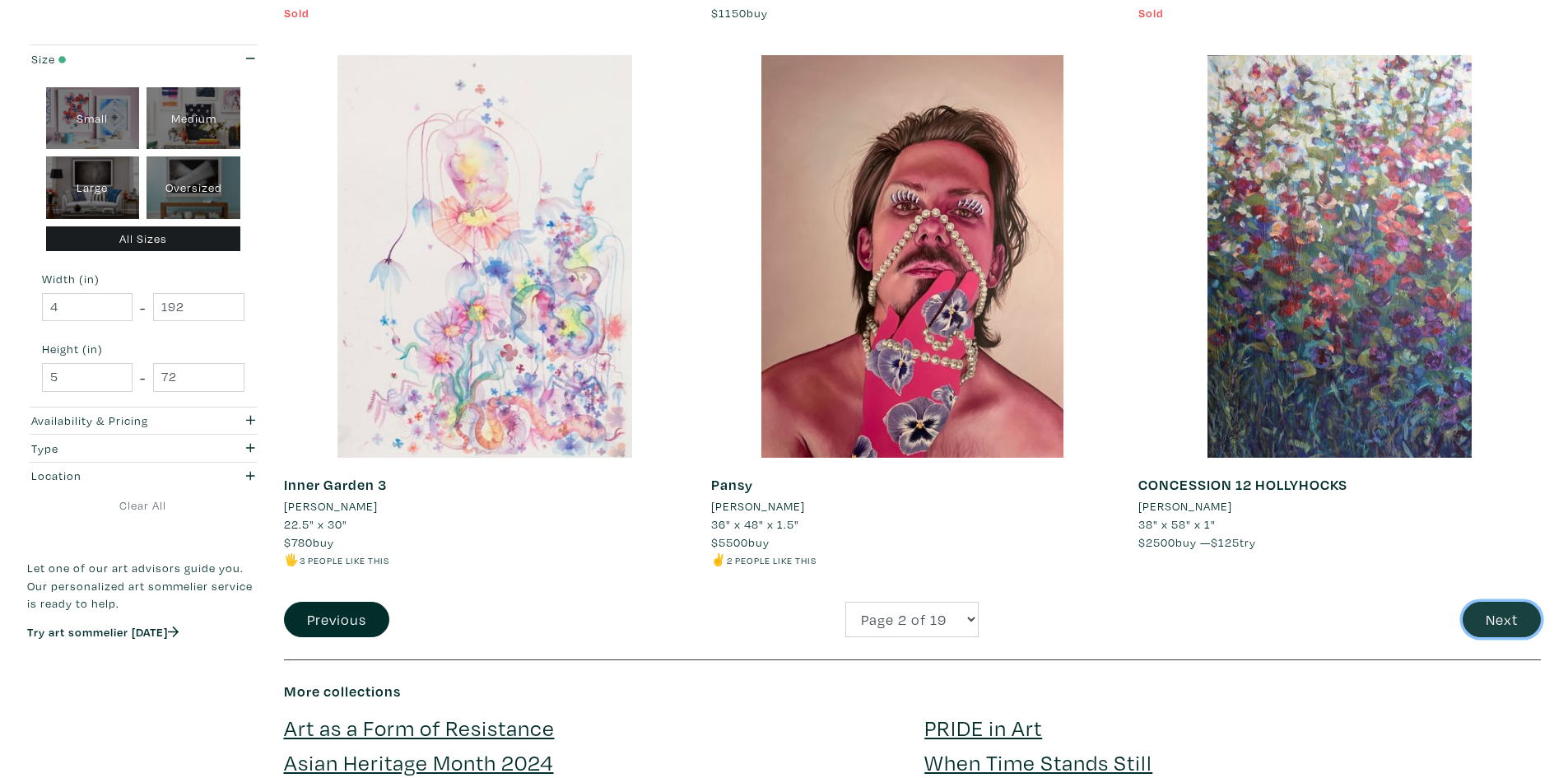
click at [1498, 617] on button "Next" at bounding box center [1502, 620] width 78 height 36
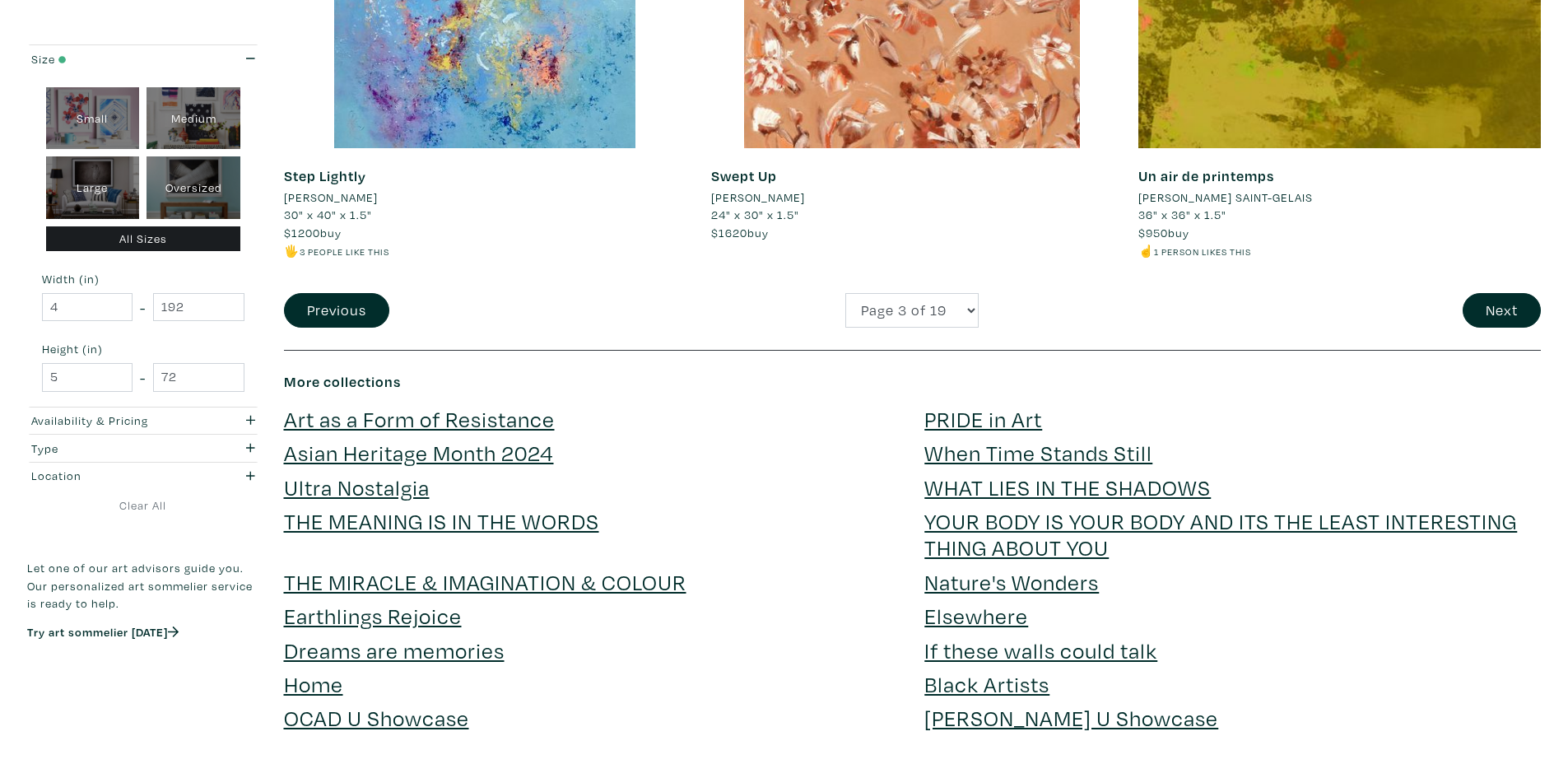
scroll to position [4363, 0]
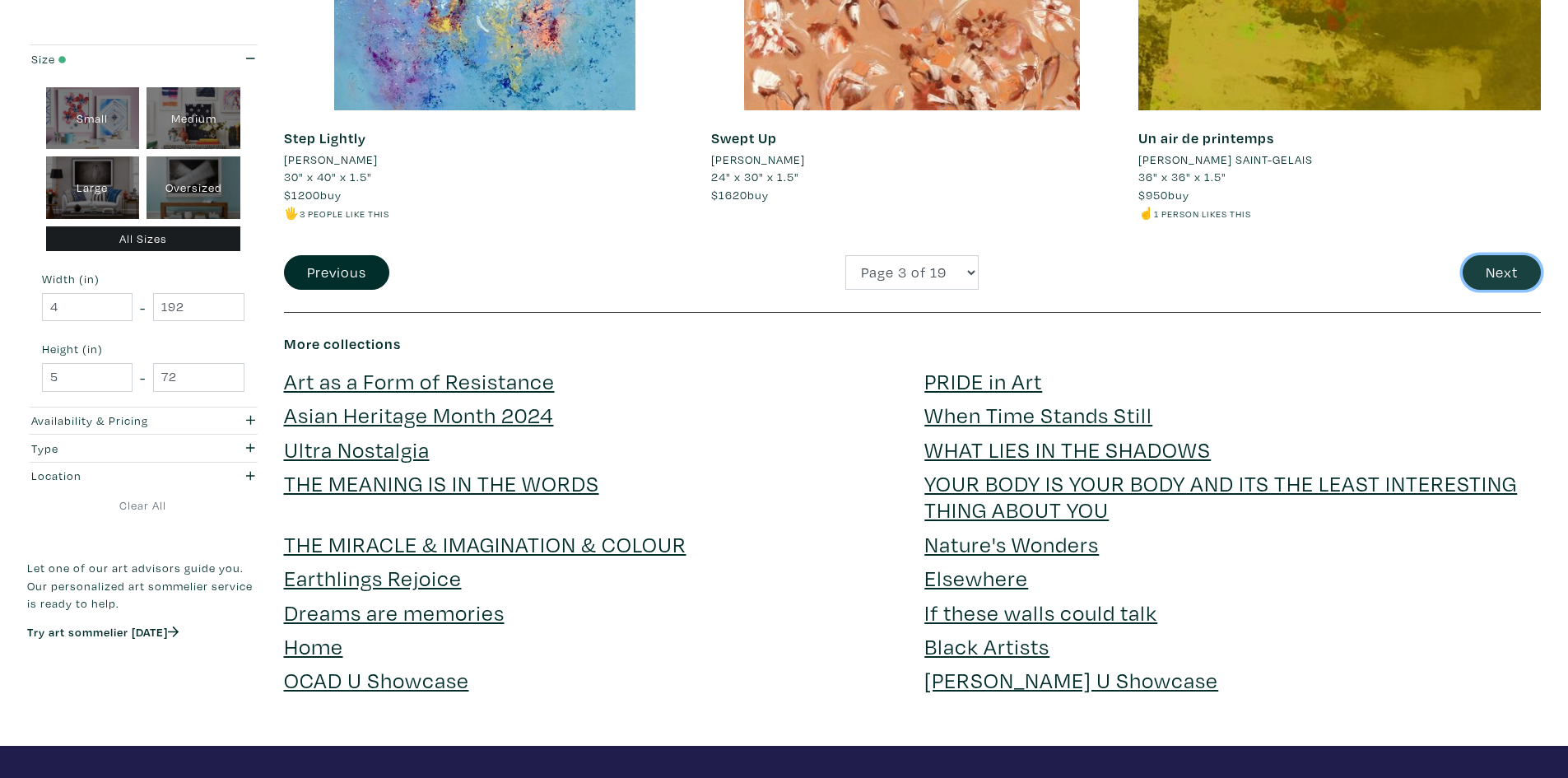
click at [1493, 271] on button "Next" at bounding box center [1502, 273] width 78 height 36
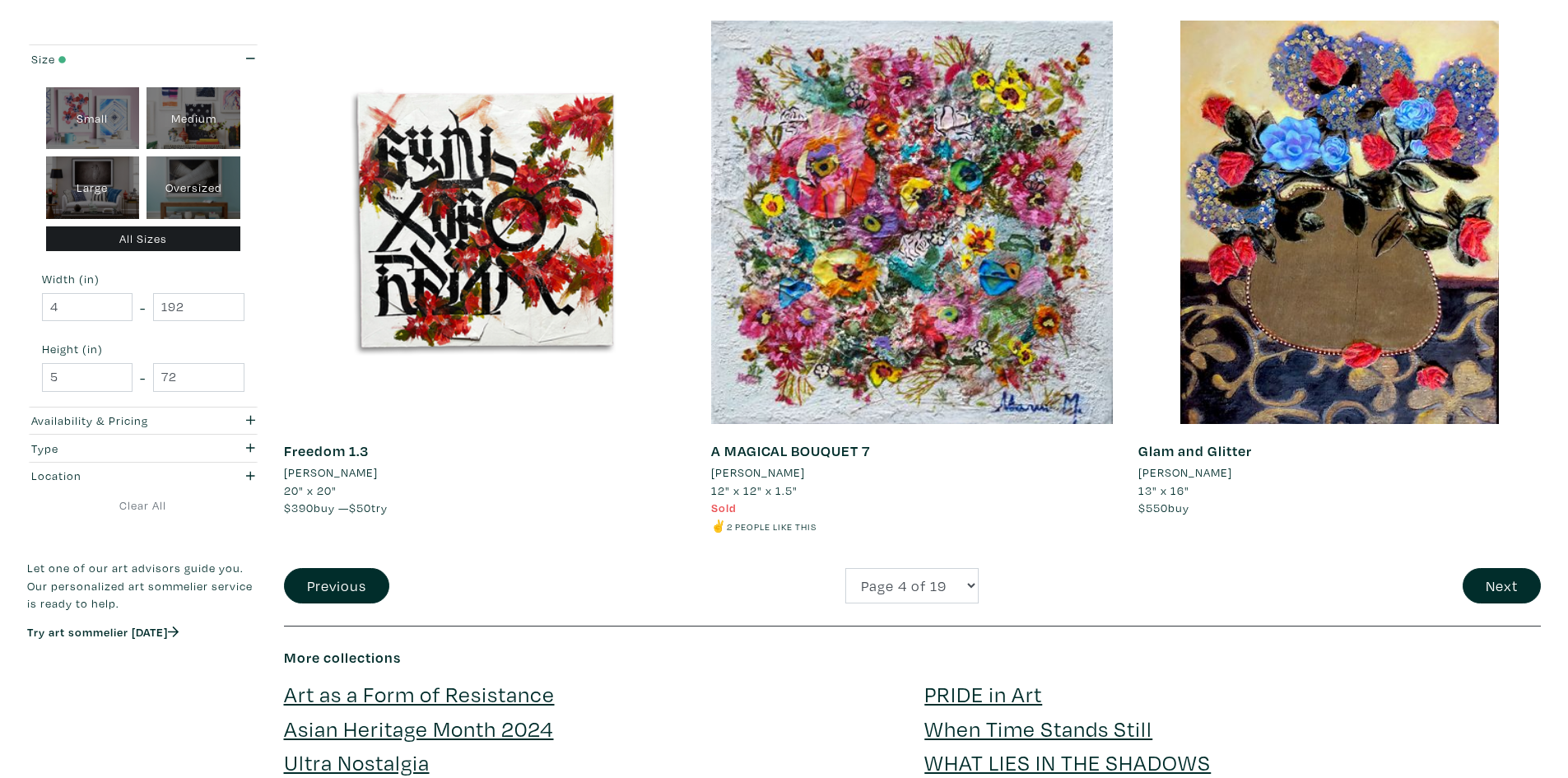
scroll to position [4033, 0]
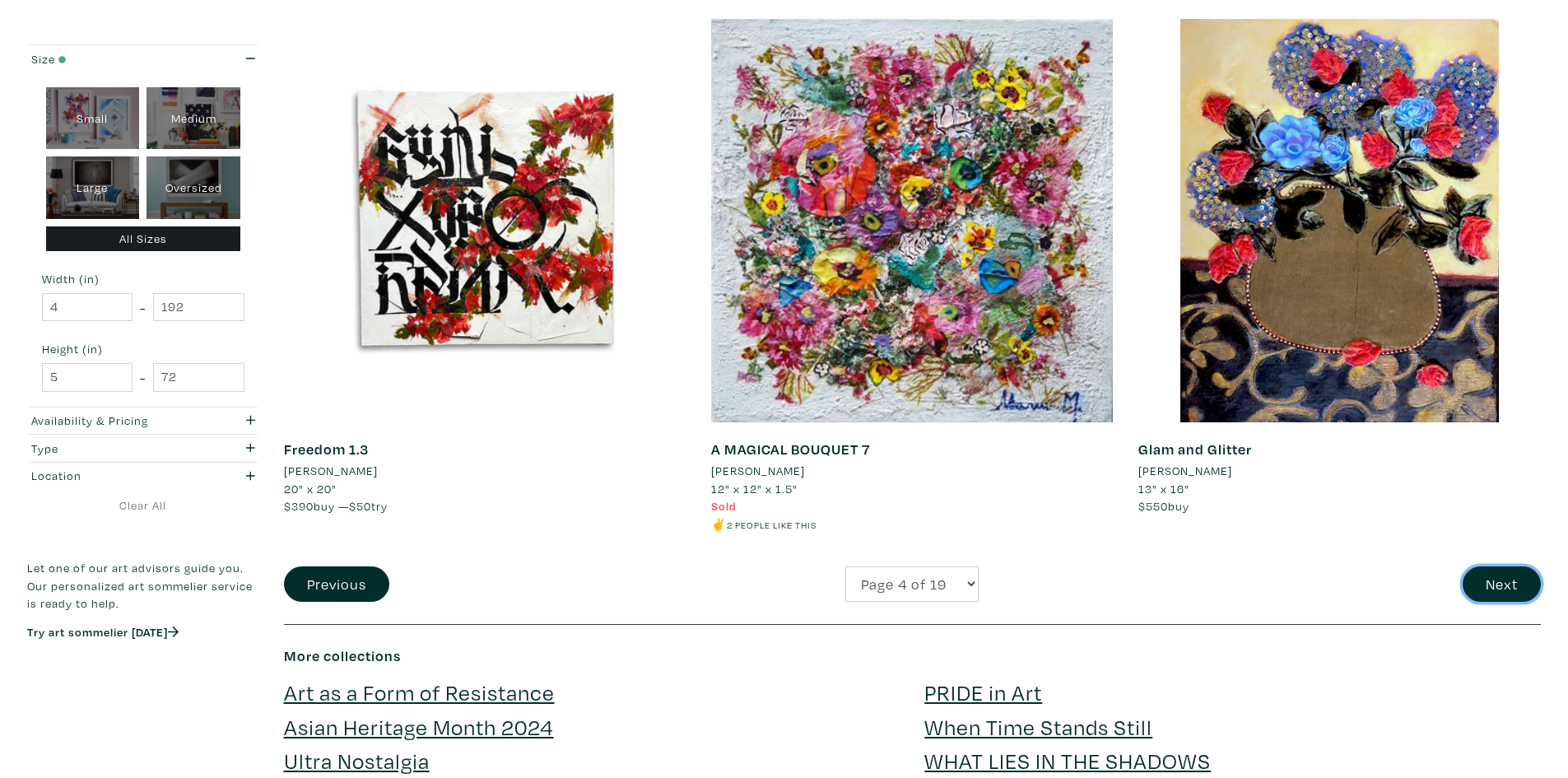
drag, startPoint x: 1509, startPoint y: 588, endPoint x: 1530, endPoint y: 564, distance: 31.9
click at [1509, 588] on button "Next" at bounding box center [1502, 584] width 78 height 36
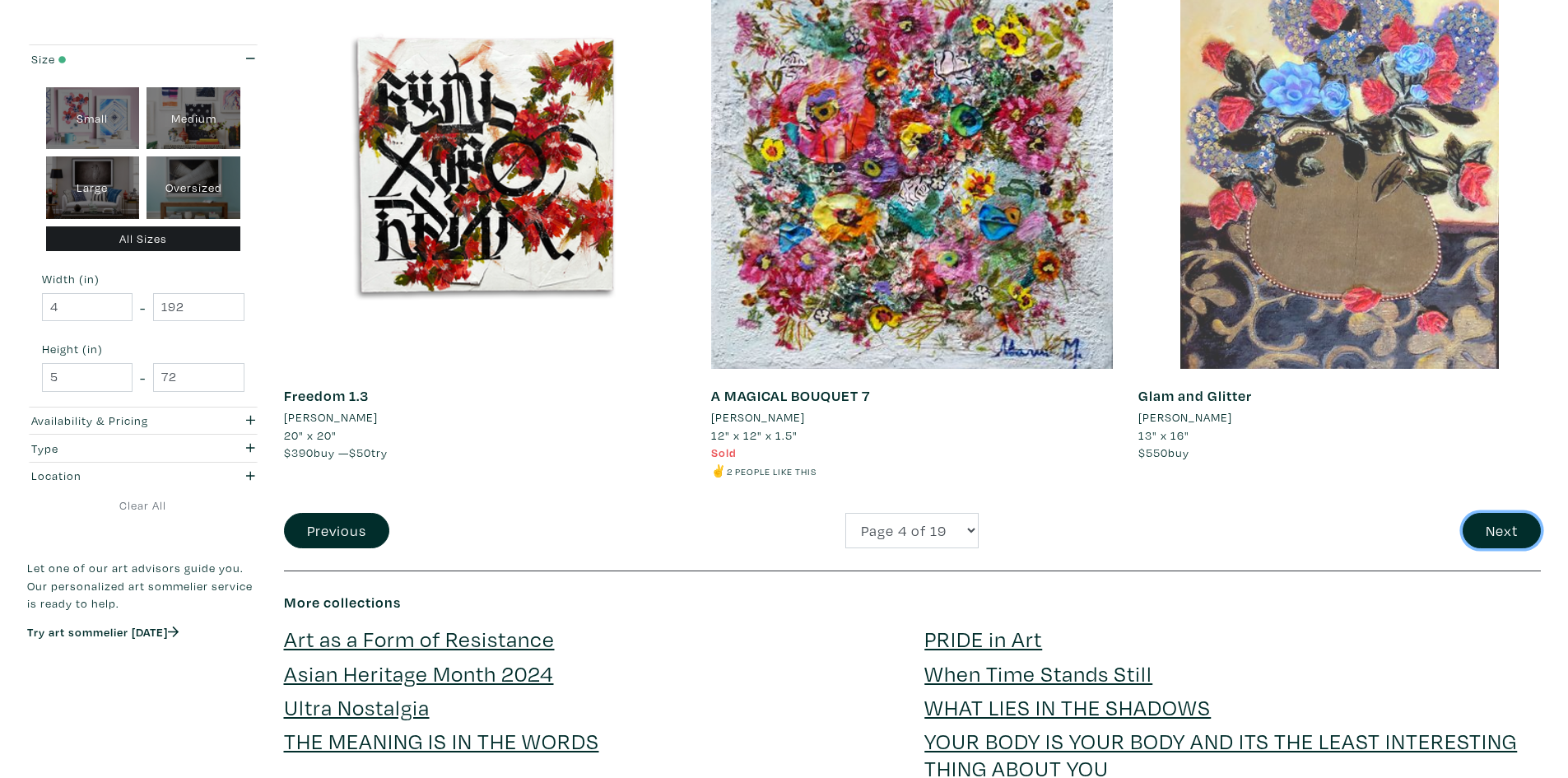
scroll to position [4116, 0]
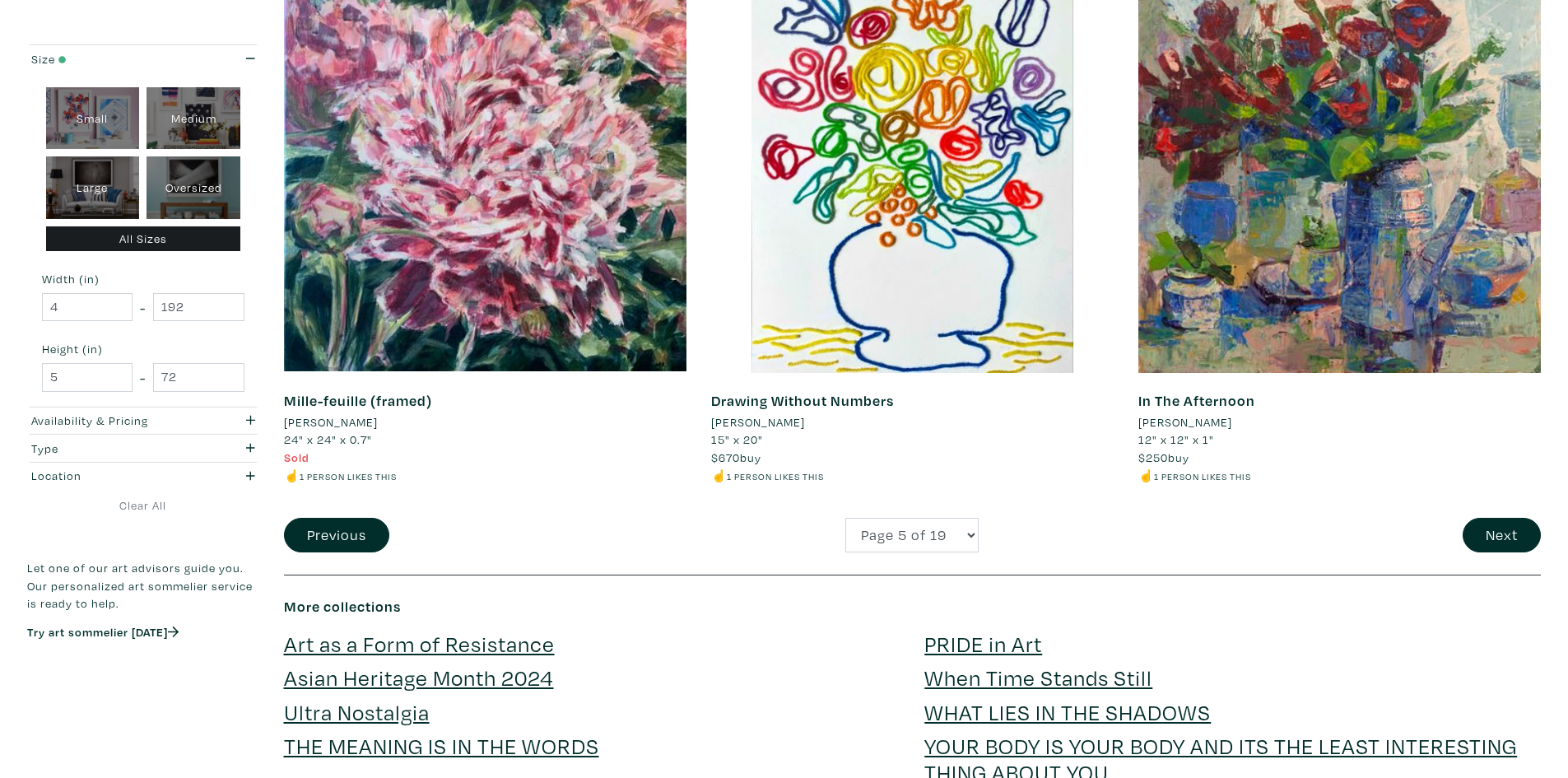
scroll to position [4116, 0]
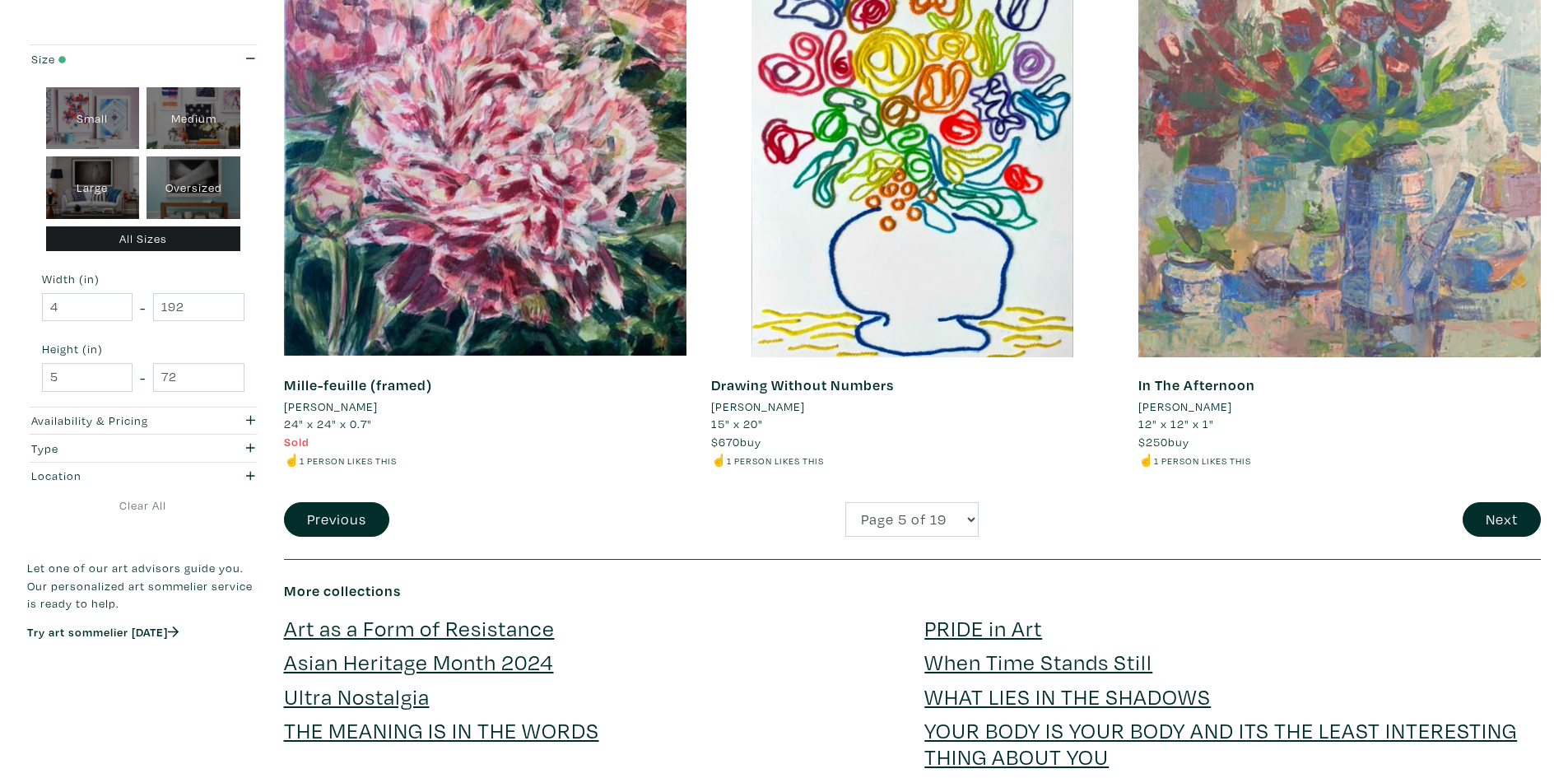
click at [1263, 177] on div at bounding box center [1339, 156] width 403 height 403
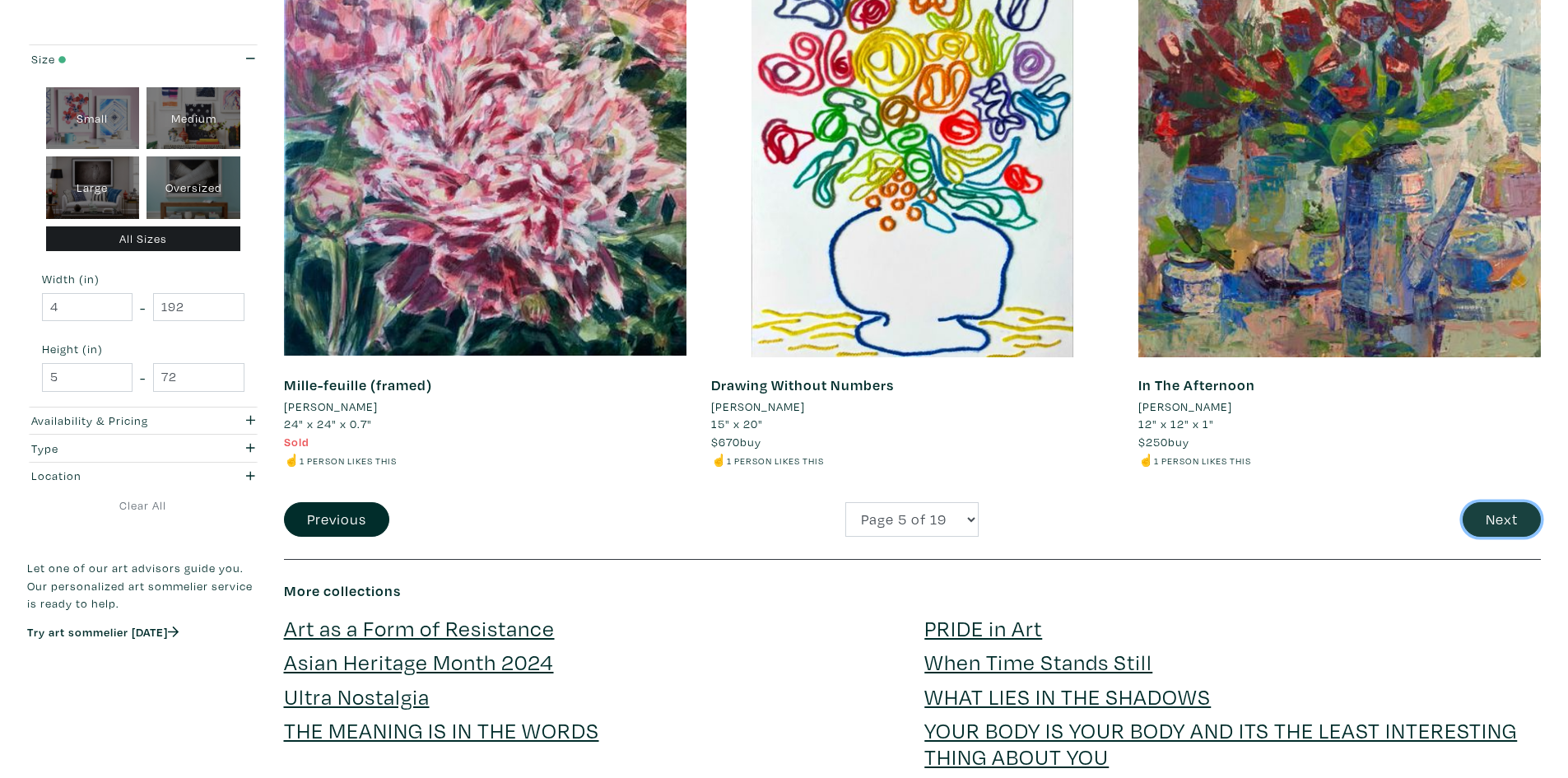
click at [1510, 522] on button "Next" at bounding box center [1502, 520] width 78 height 36
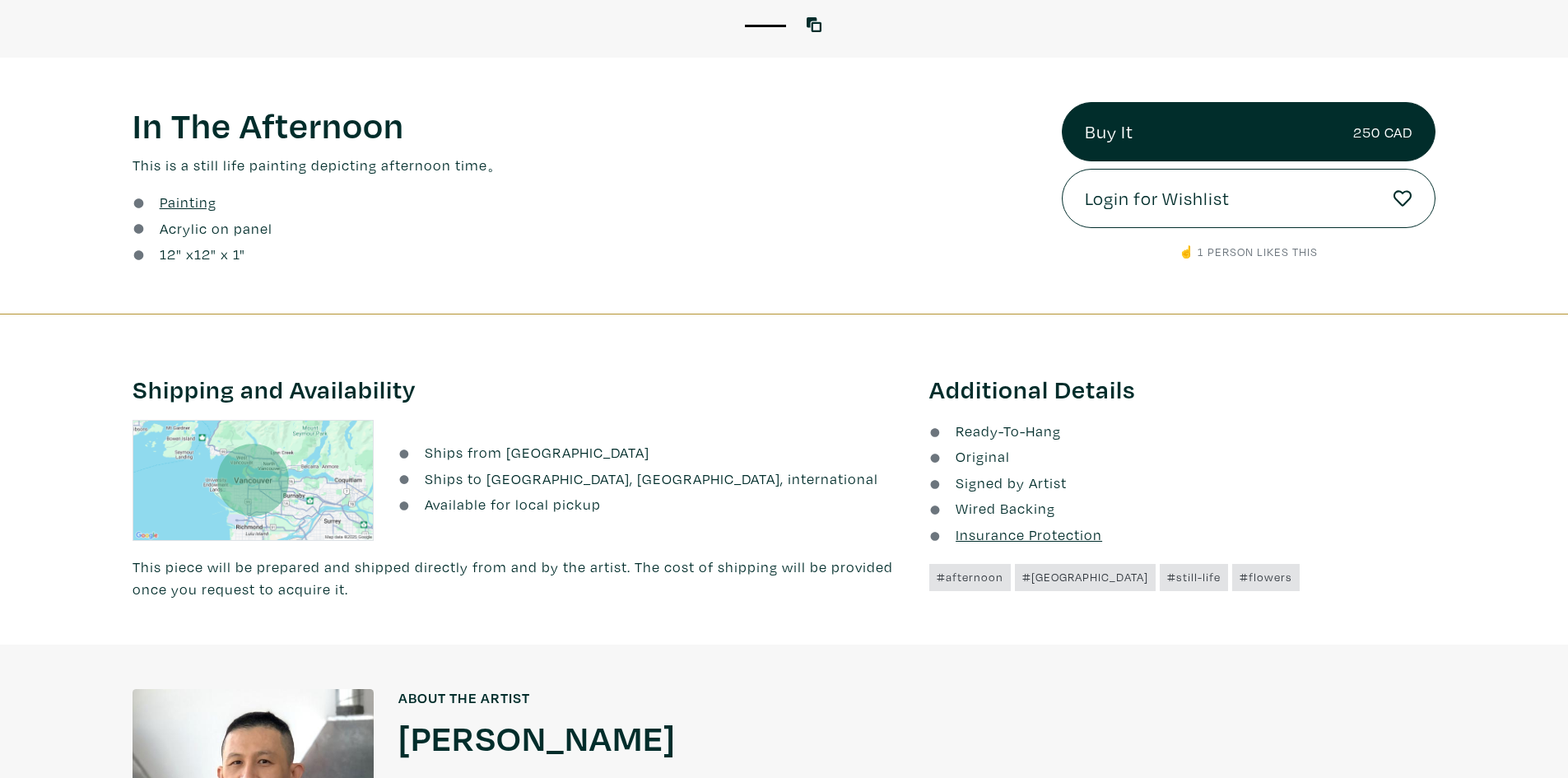
scroll to position [659, 0]
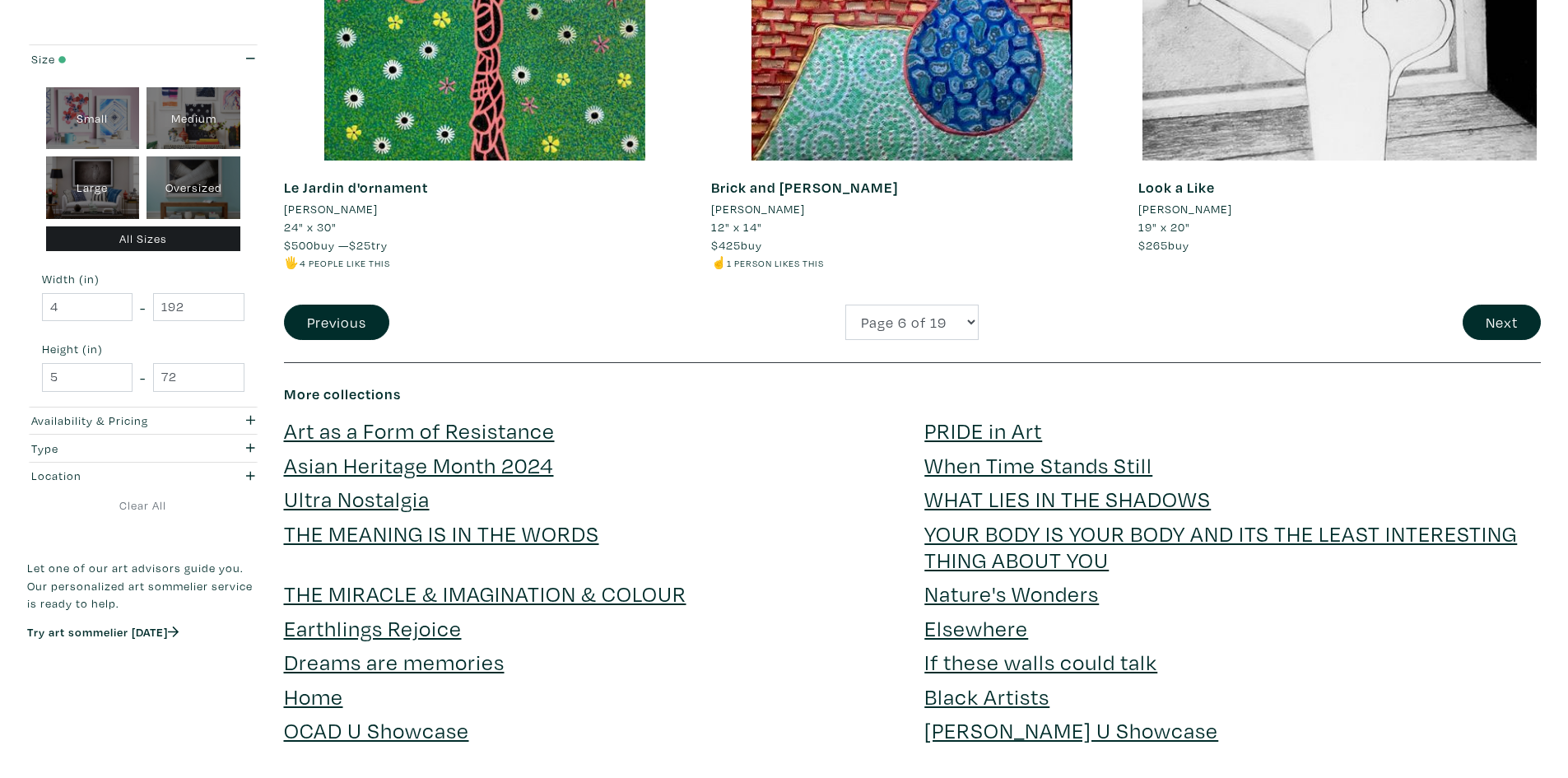
scroll to position [4445, 0]
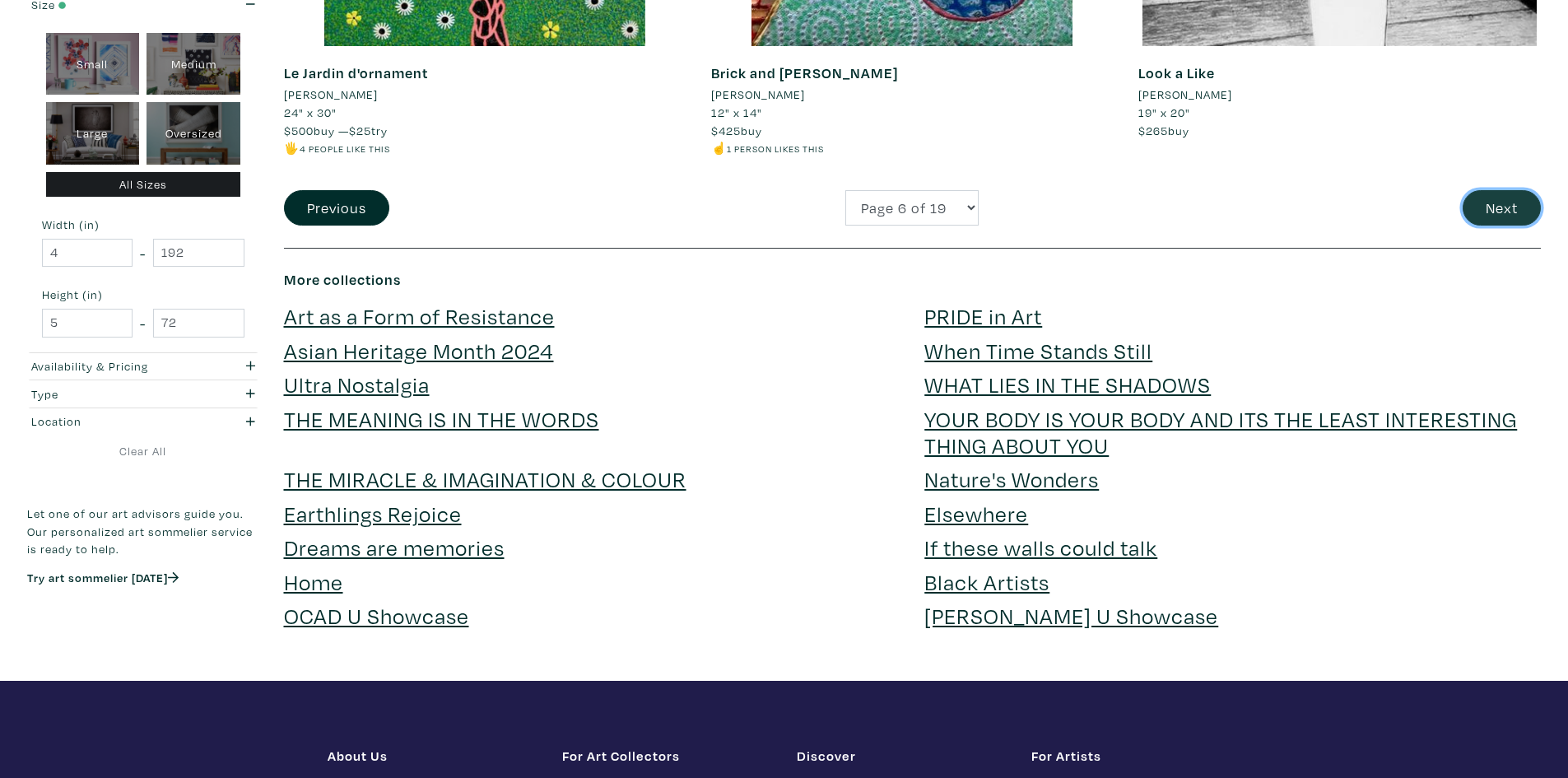
click at [1475, 205] on button "Next" at bounding box center [1502, 208] width 78 height 36
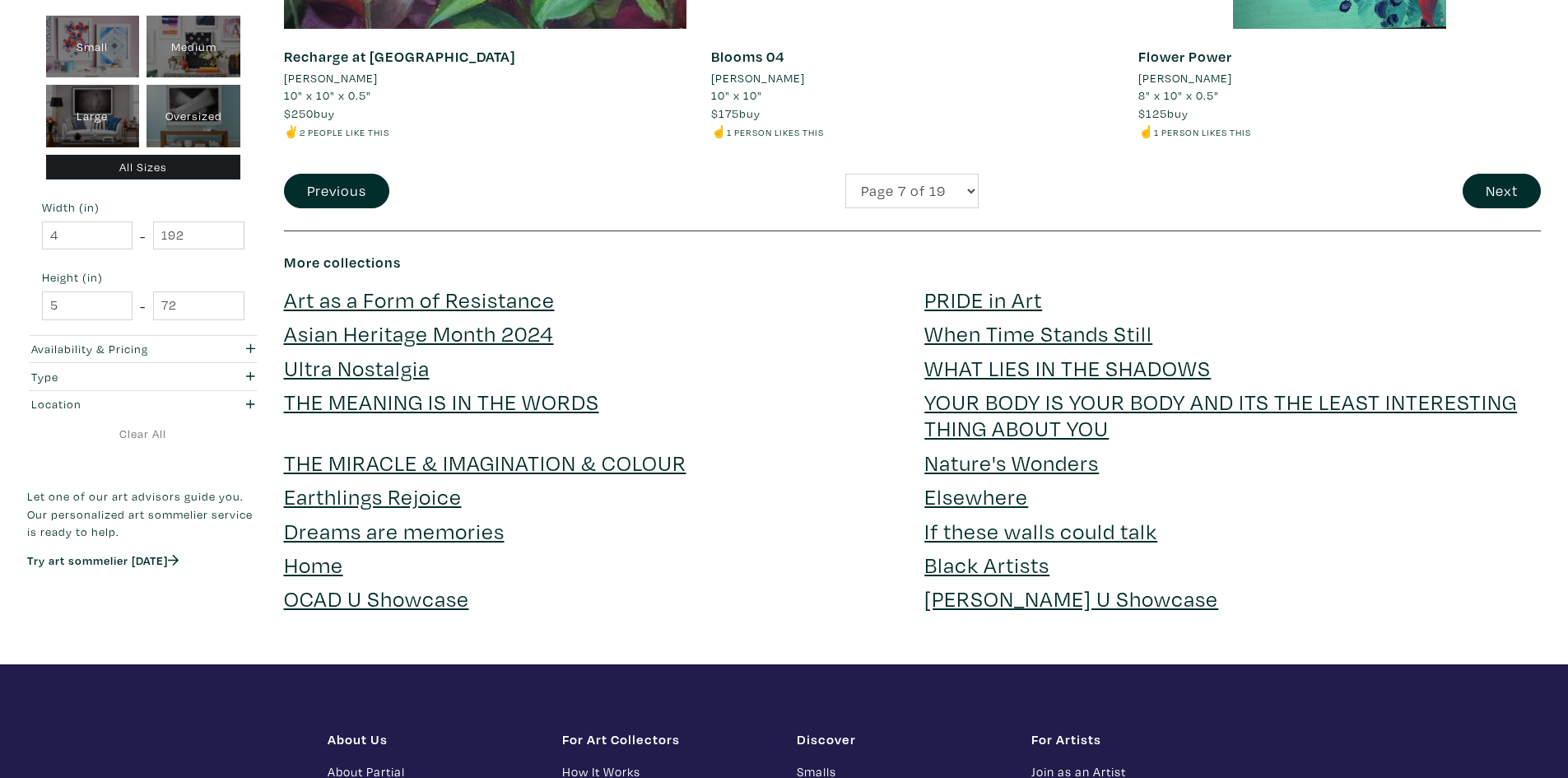
scroll to position [4445, 0]
click at [1498, 181] on button "Next" at bounding box center [1502, 191] width 78 height 36
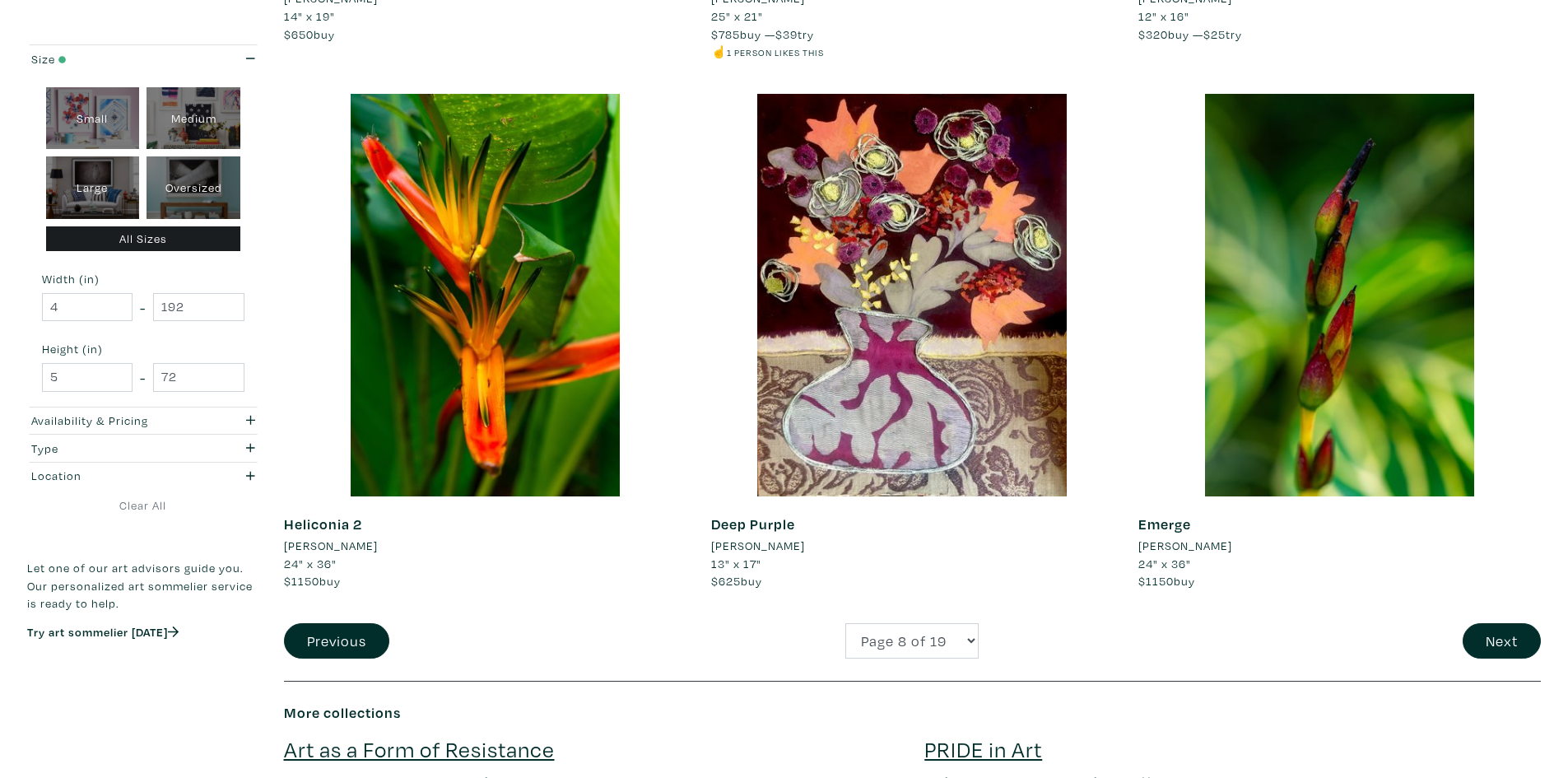
scroll to position [4033, 0]
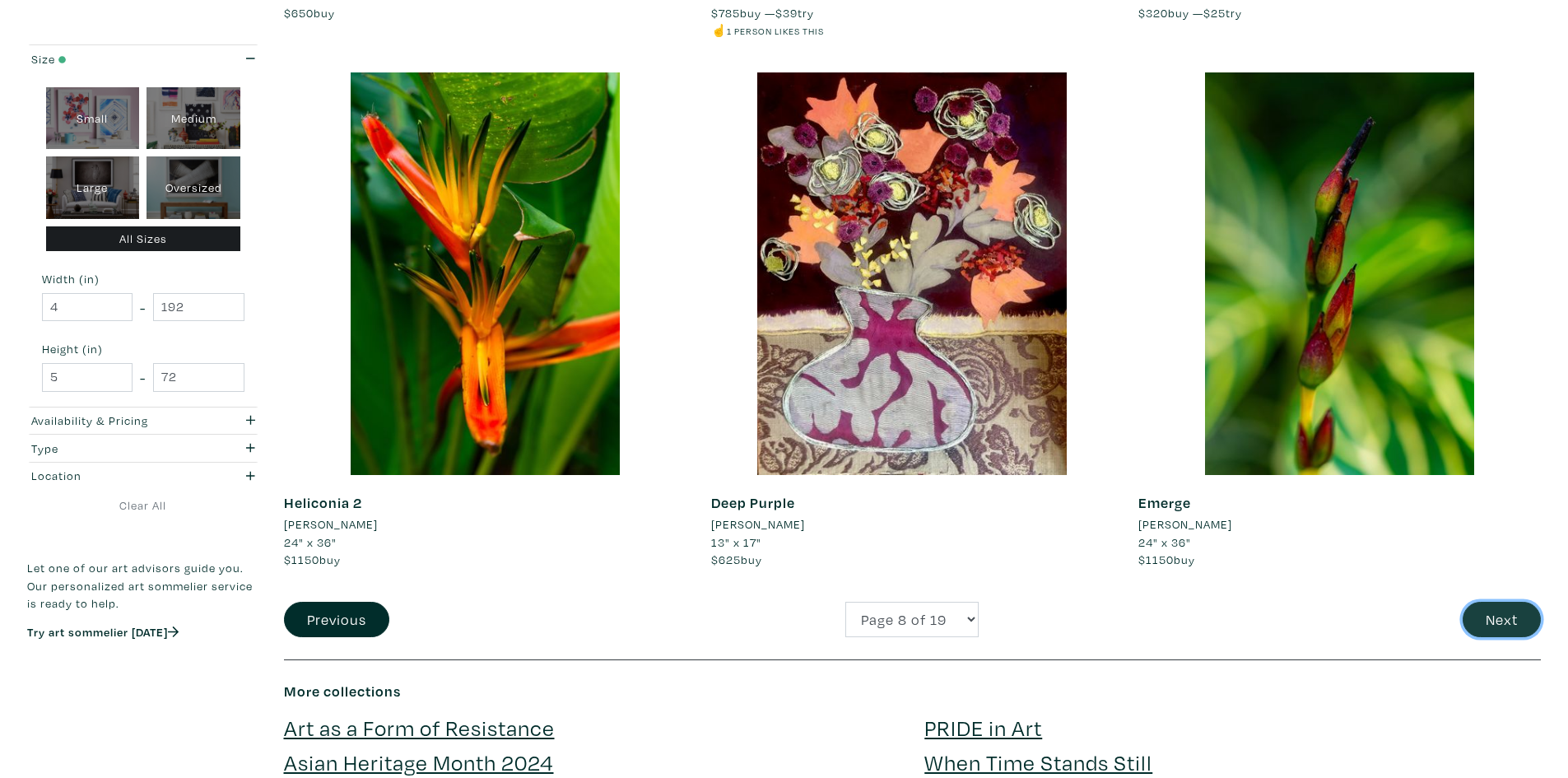
click at [1486, 609] on button "Next" at bounding box center [1502, 620] width 78 height 36
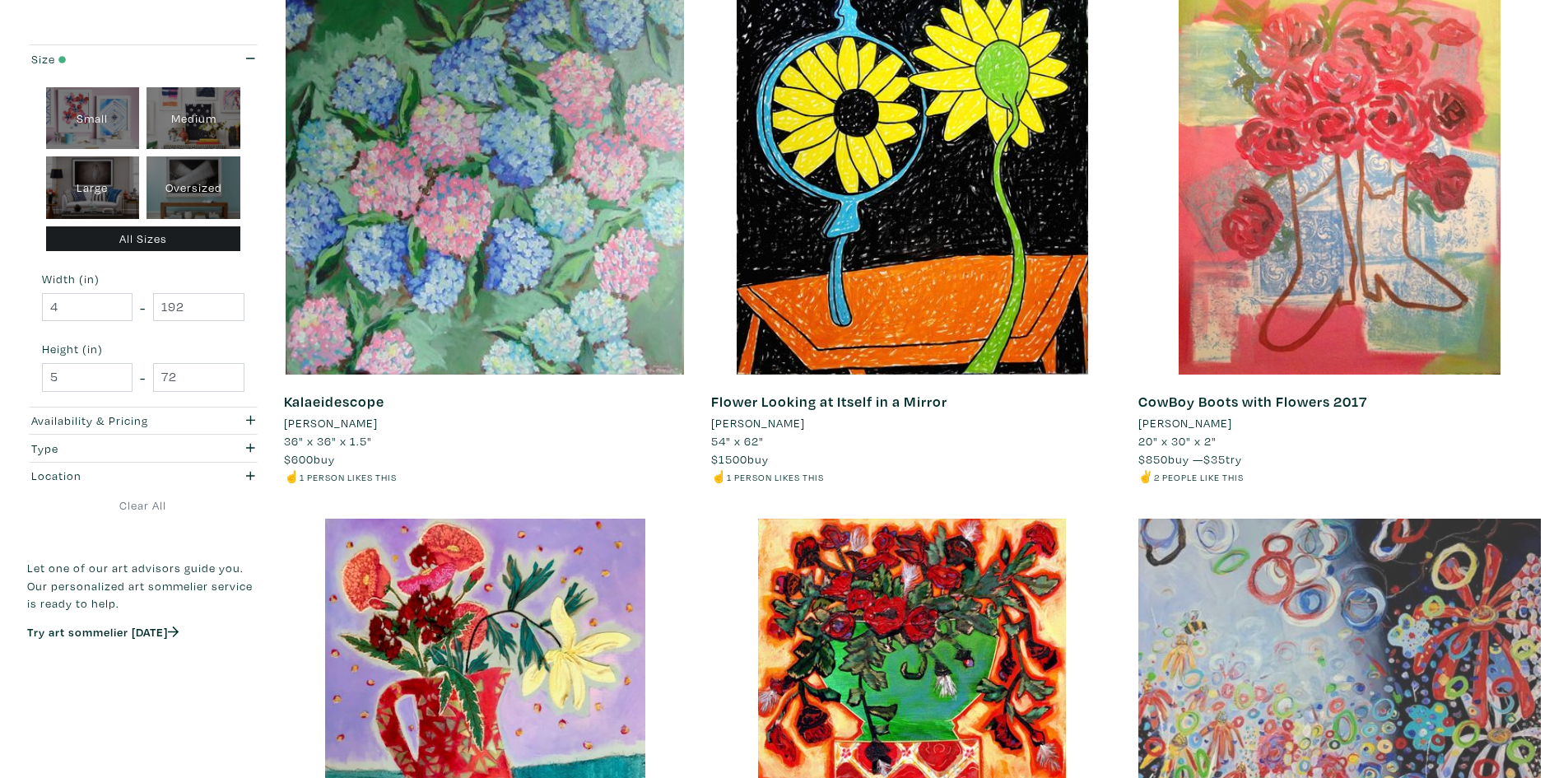
scroll to position [1153, 0]
